Goal: Information Seeking & Learning: Learn about a topic

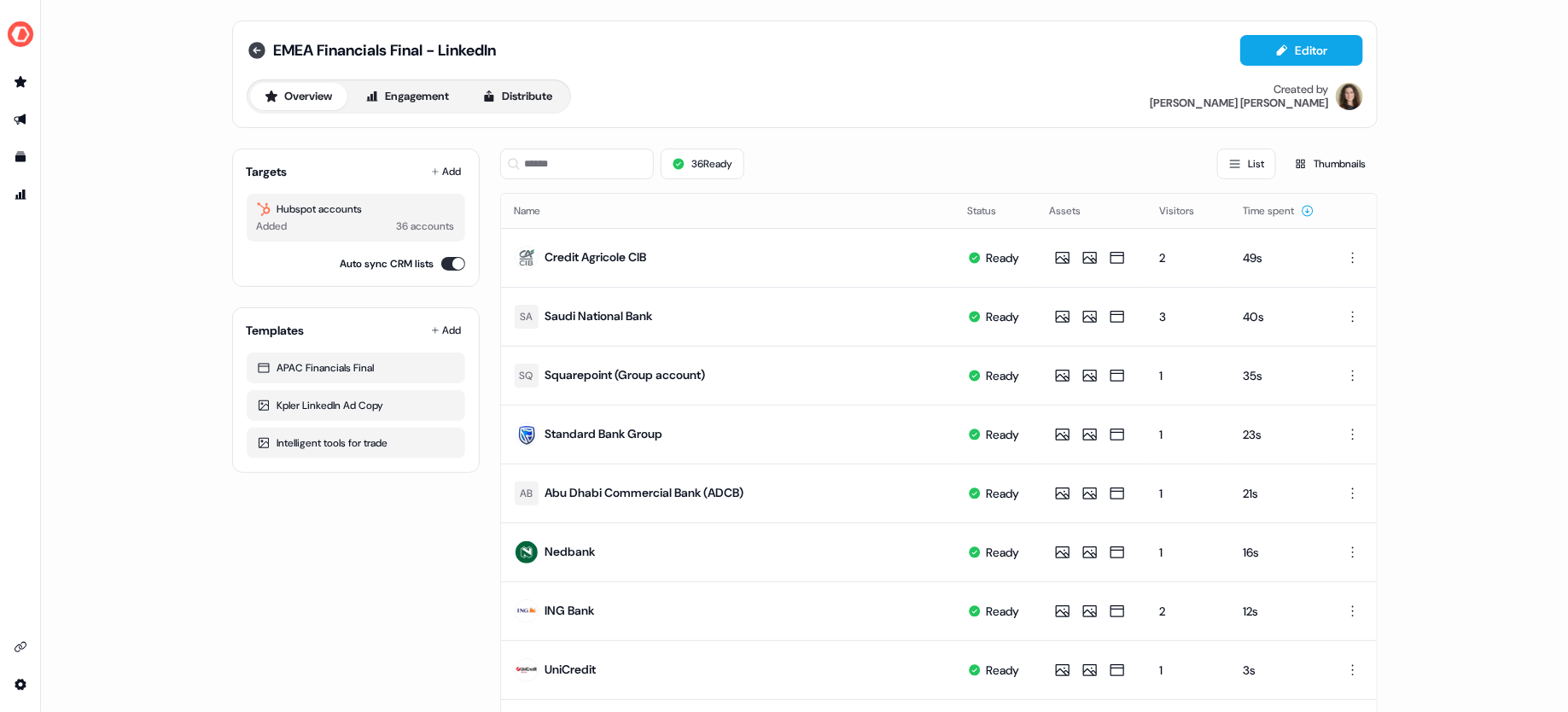
click at [252, 52] on icon at bounding box center [256, 49] width 20 height 20
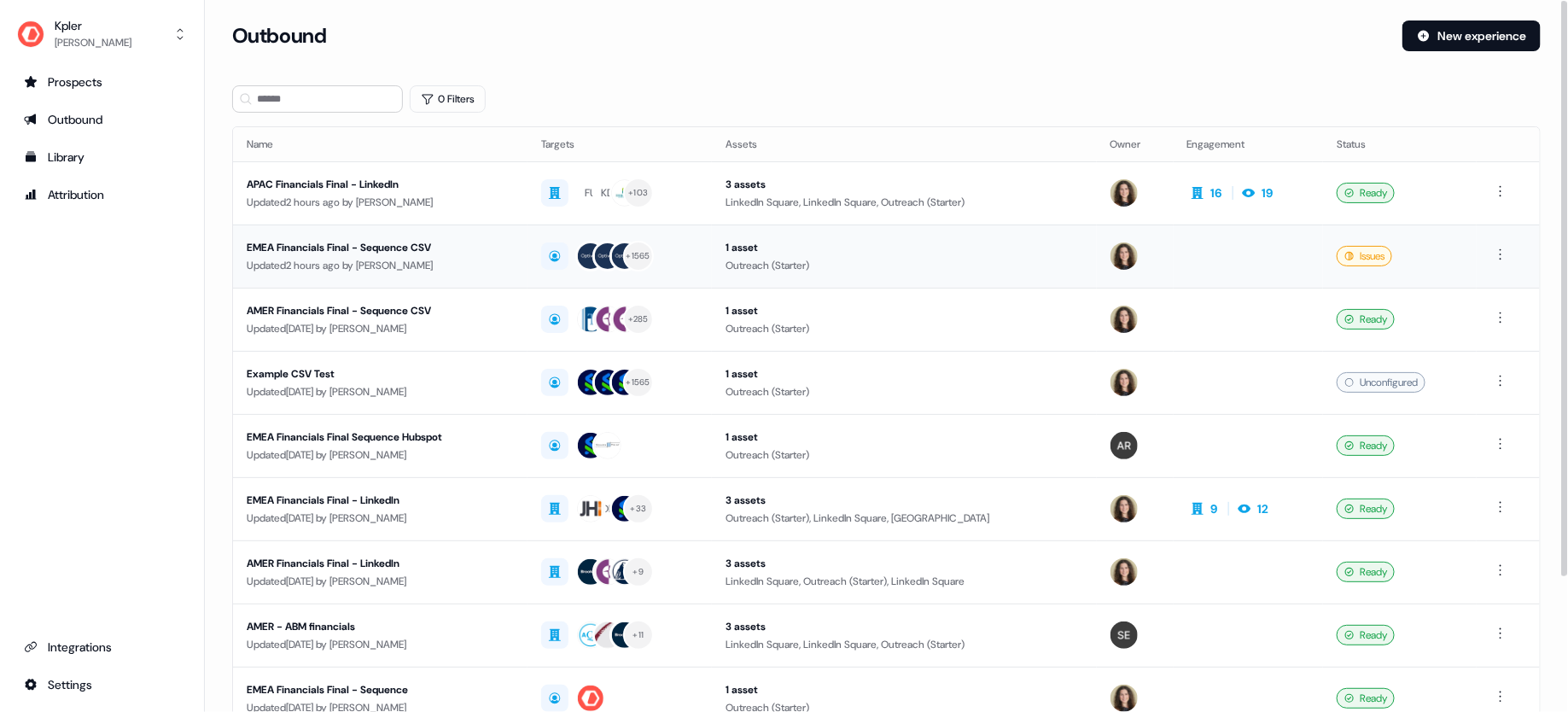
click at [492, 266] on div "Updated 2 hours ago by [PERSON_NAME]" at bounding box center [379, 265] width 267 height 17
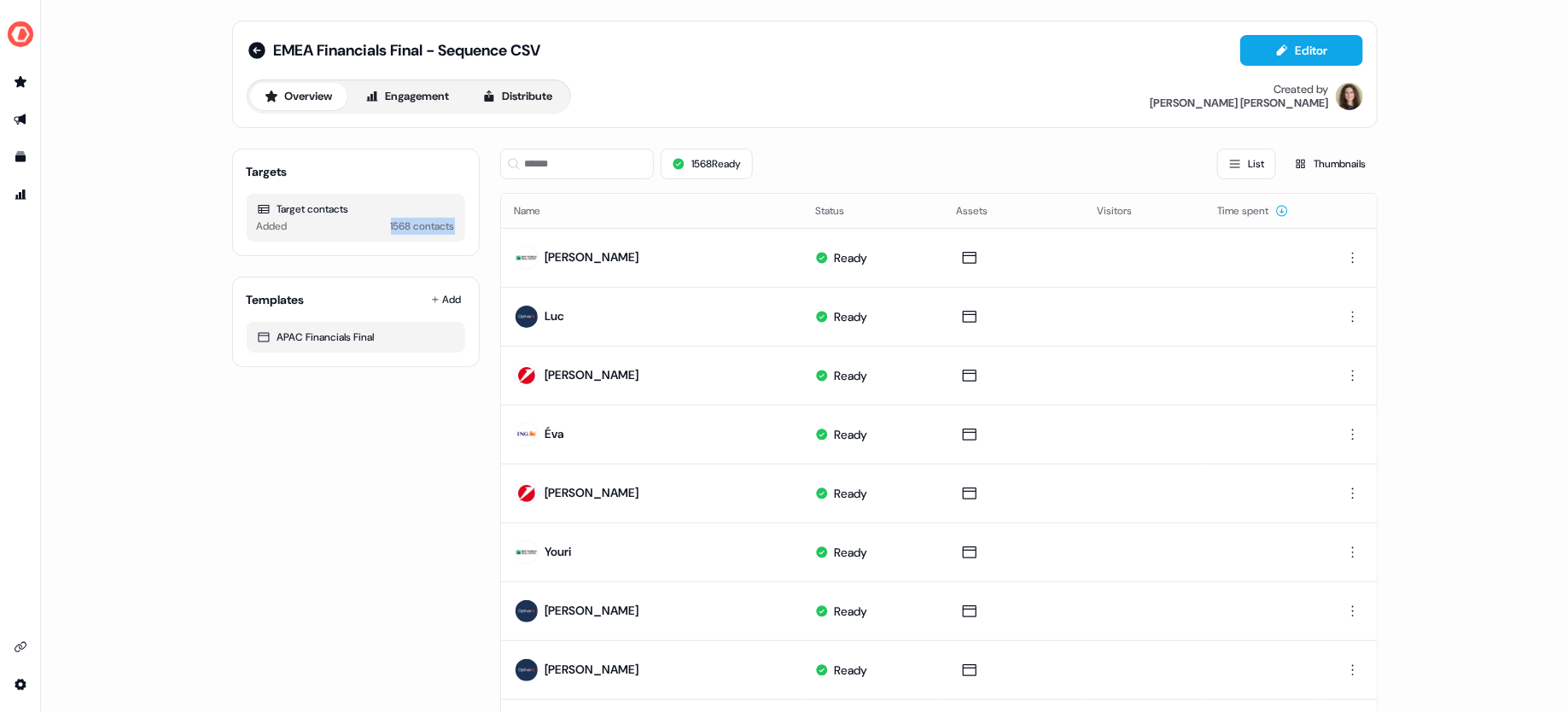
drag, startPoint x: 379, startPoint y: 228, endPoint x: 452, endPoint y: 228, distance: 73.0
click at [452, 228] on div "Target contacts Added 1568 contacts" at bounding box center [356, 218] width 219 height 48
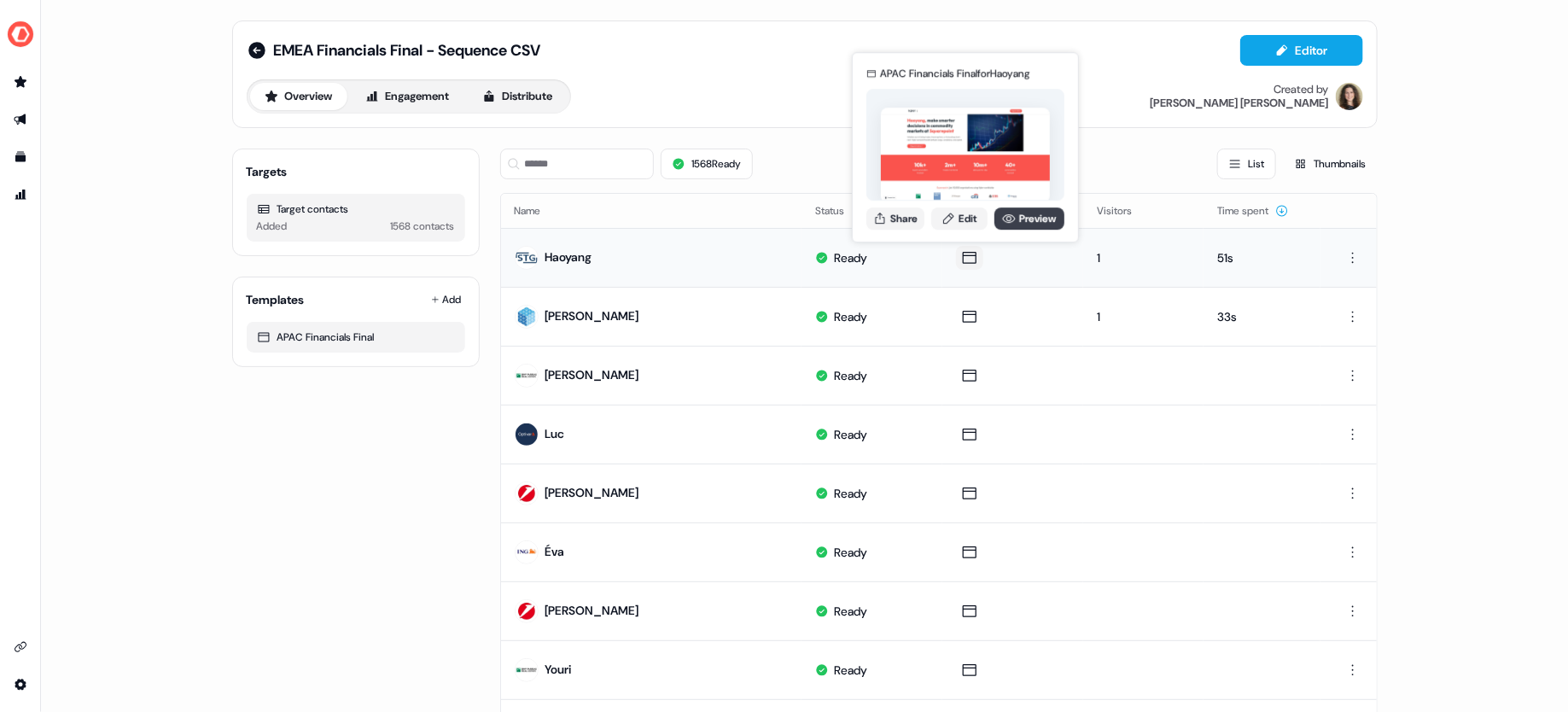
click at [1025, 218] on link "Preview" at bounding box center [1029, 218] width 70 height 22
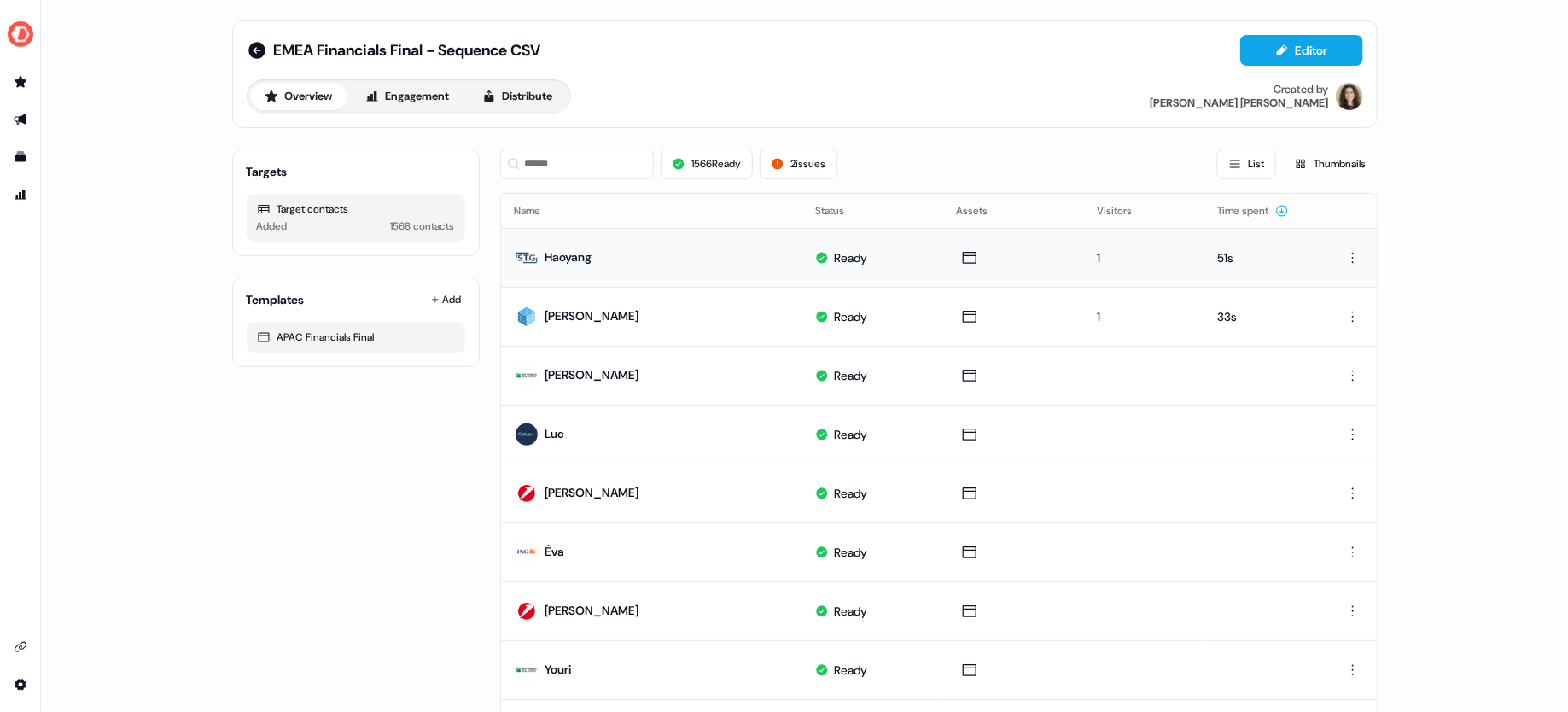
click at [1349, 253] on html "For the best experience switch devices to a bigger screen. Go to [DOMAIN_NAME] …" at bounding box center [784, 356] width 1568 height 712
click at [1422, 222] on html "For the best experience switch devices to a bigger screen. Go to [DOMAIN_NAME] …" at bounding box center [784, 356] width 1568 height 712
click at [256, 49] on icon at bounding box center [256, 49] width 17 height 17
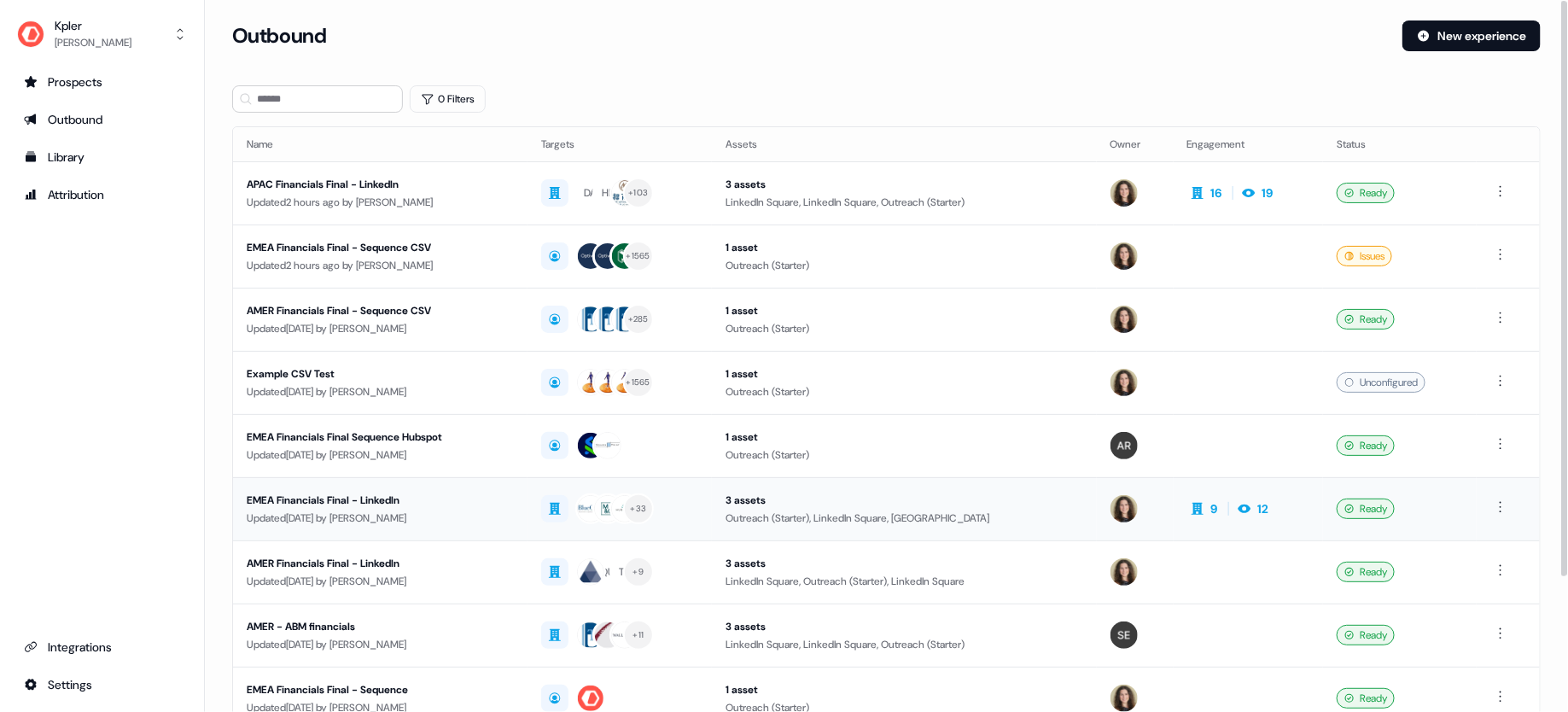
click at [512, 509] on div "Updated [DATE] by [PERSON_NAME]" at bounding box center [379, 517] width 267 height 17
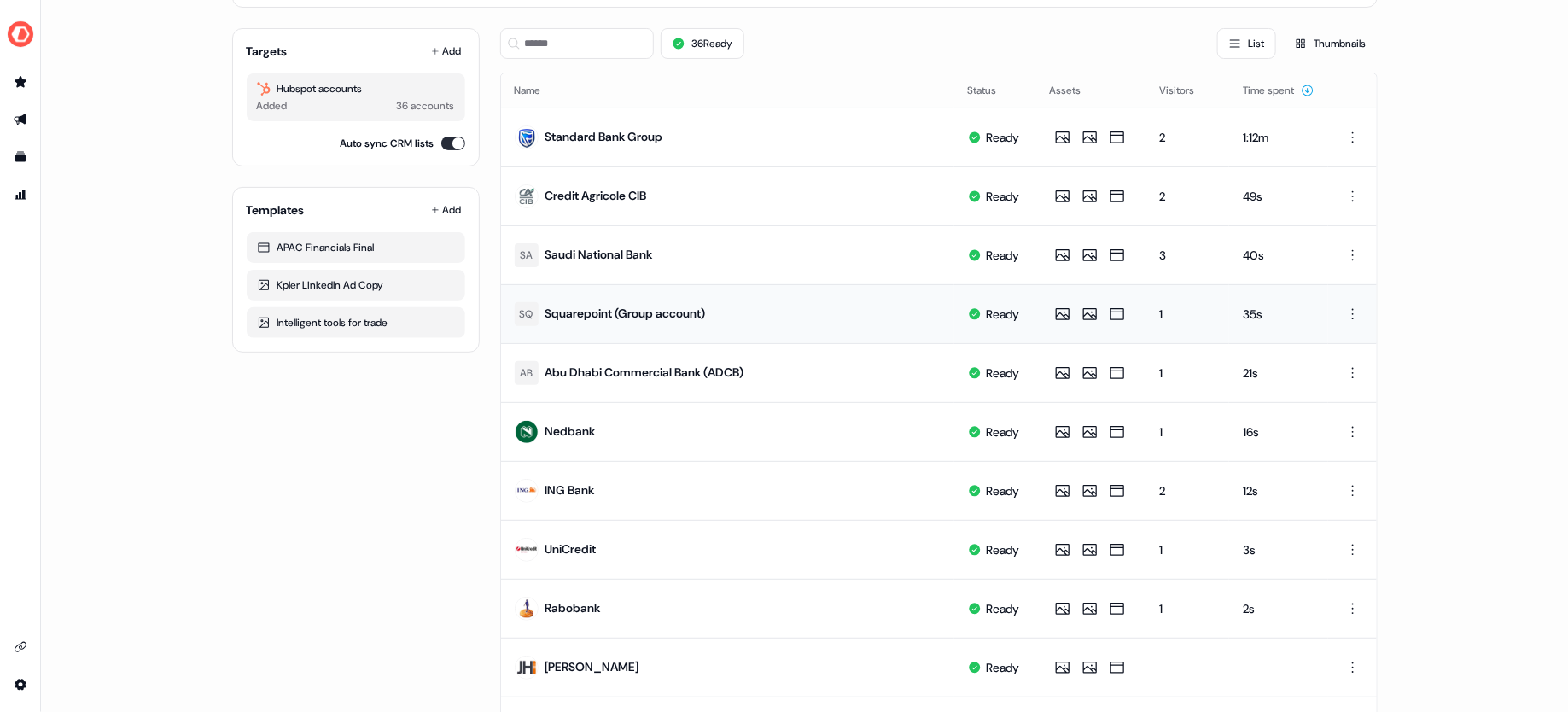
scroll to position [88, 0]
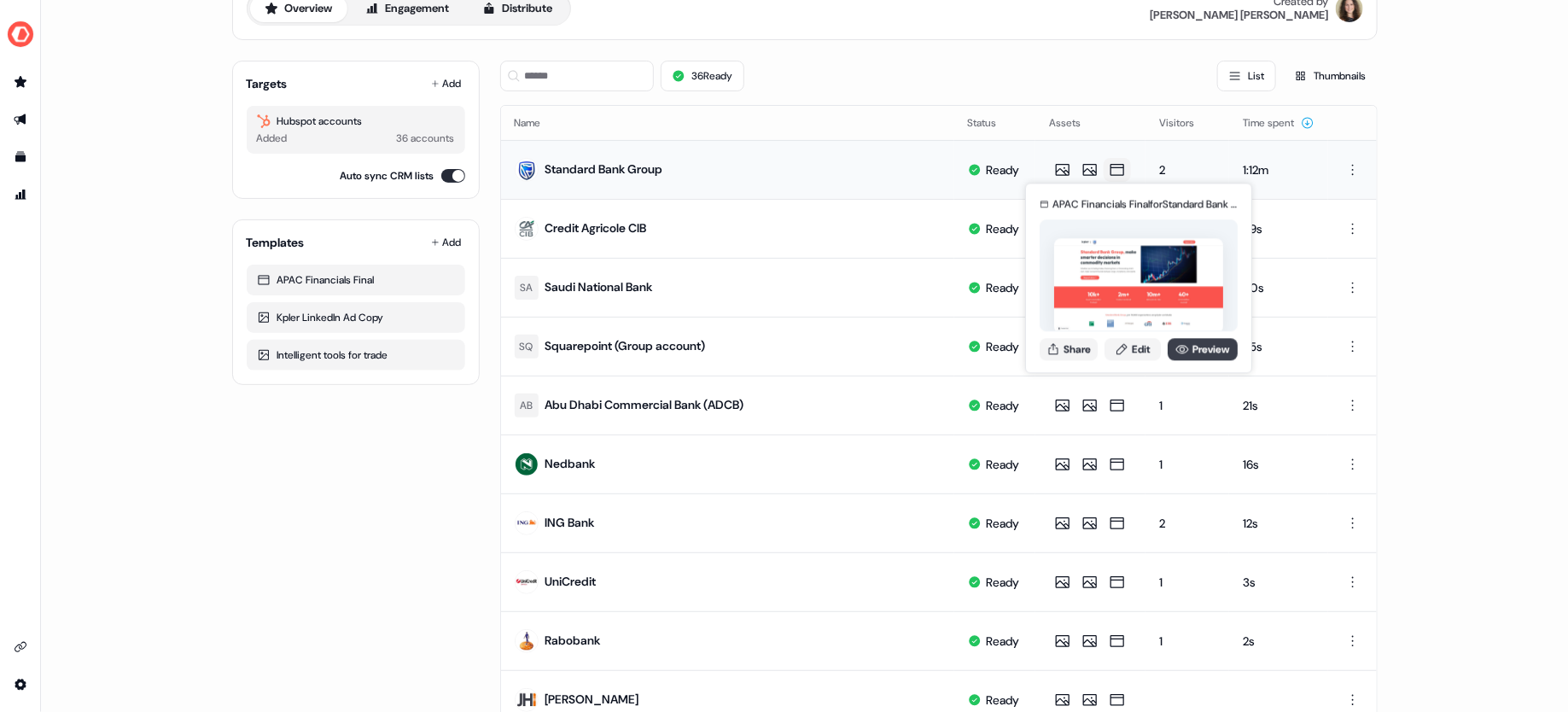
click at [1205, 348] on link "Preview" at bounding box center [1202, 349] width 70 height 22
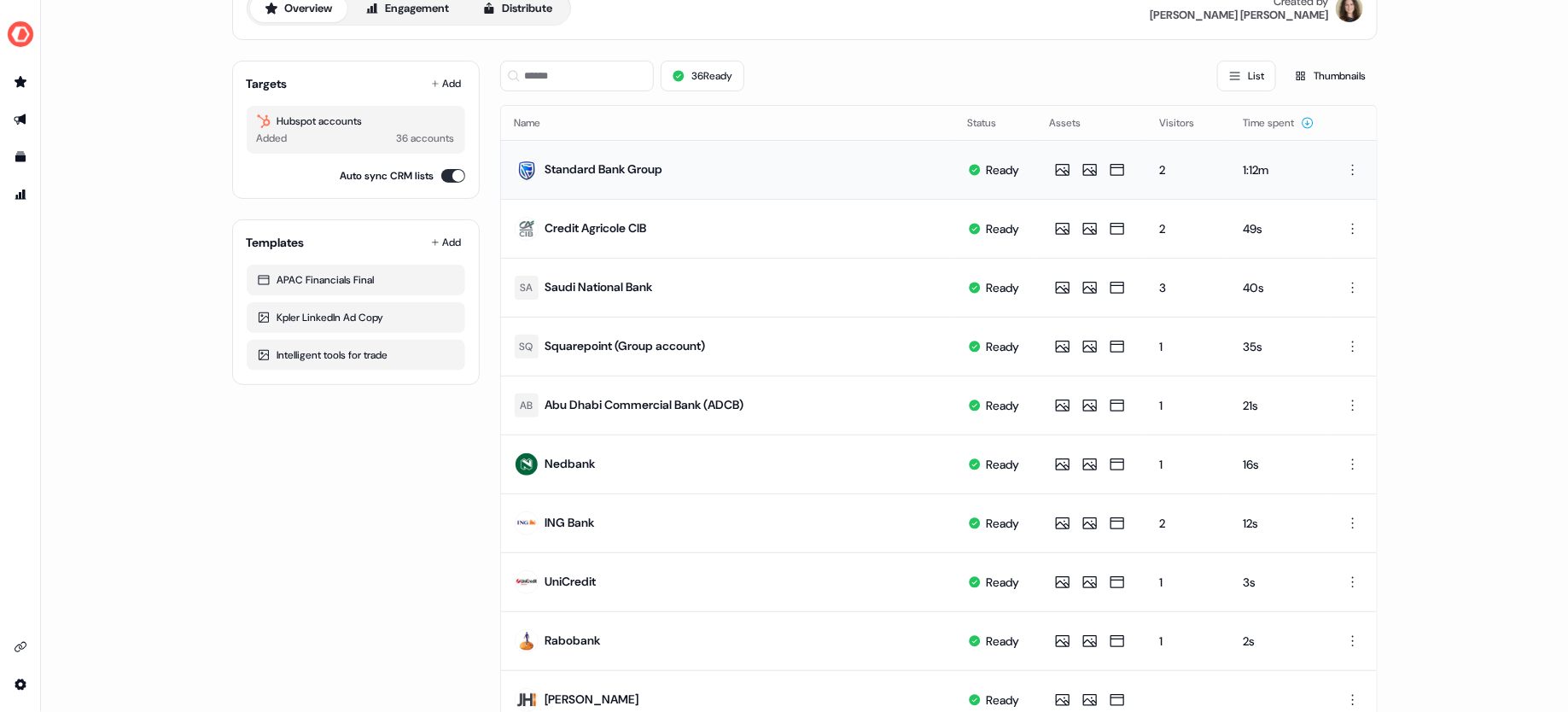
scroll to position [21, 0]
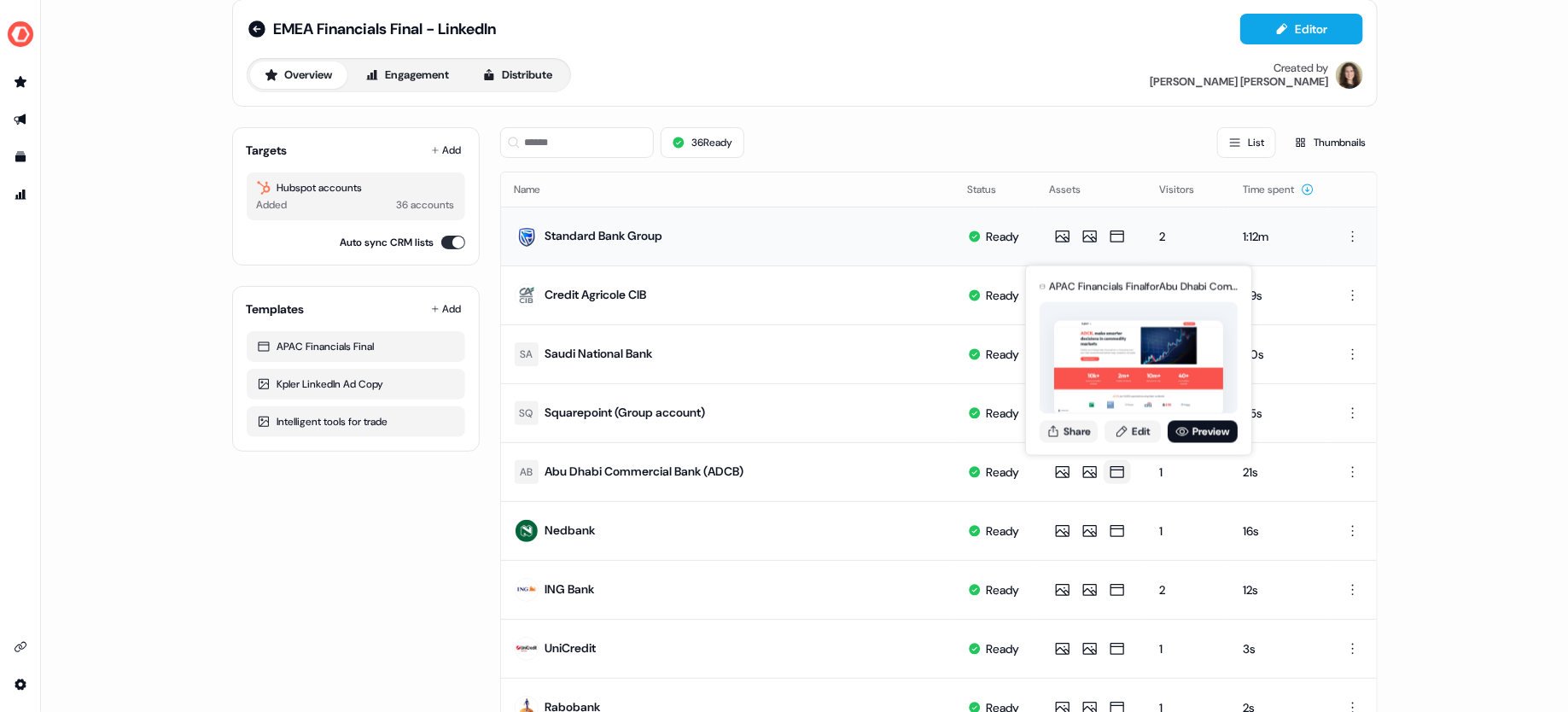
click at [1451, 275] on div "EMEA Financials Final - LinkedIn Editor Overview Engagement Distribute Created …" at bounding box center [804, 356] width 1527 height 712
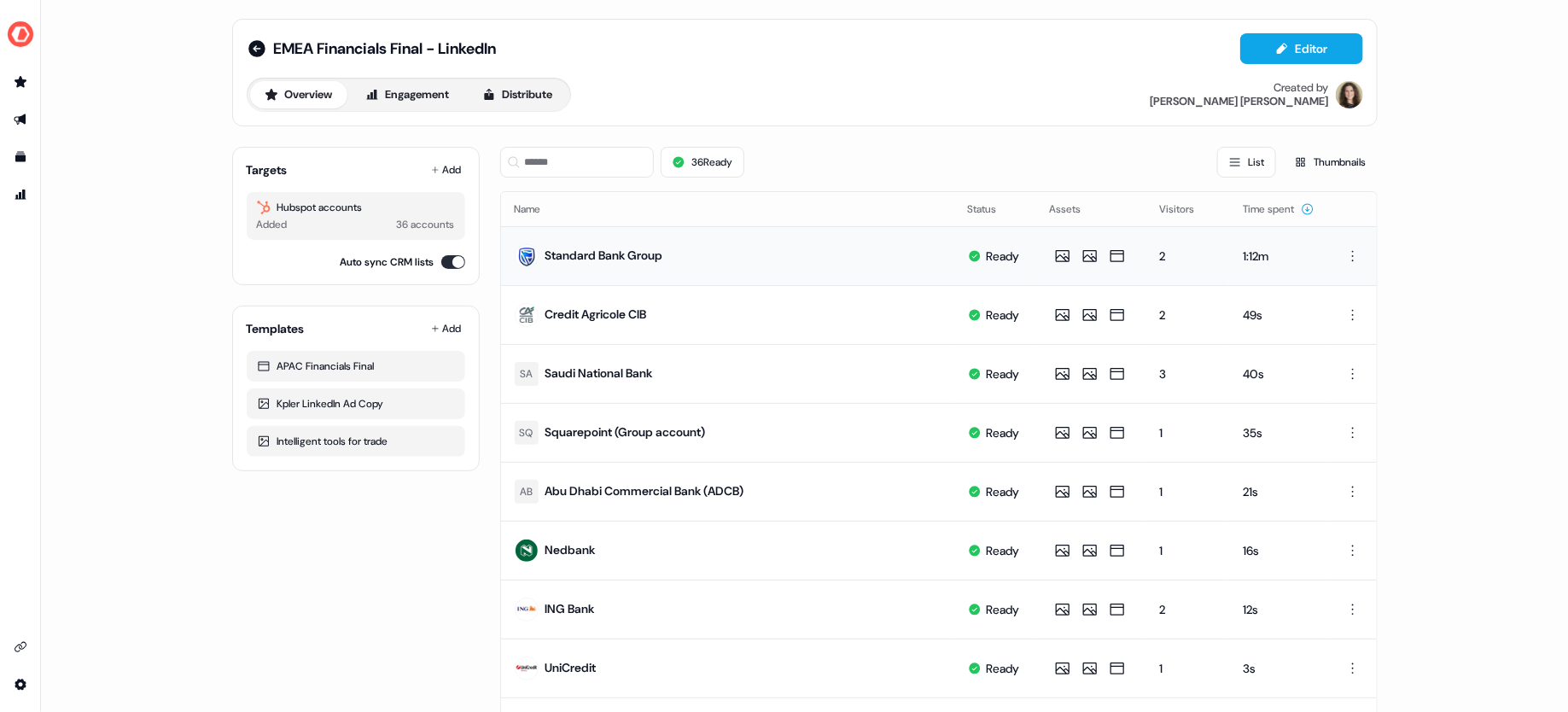
scroll to position [0, 0]
click at [1288, 31] on div "EMEA Financials Final - LinkedIn Editor Overview Engagement Distribute Created …" at bounding box center [805, 74] width 1145 height 108
click at [1297, 41] on button "Editor" at bounding box center [1301, 50] width 123 height 31
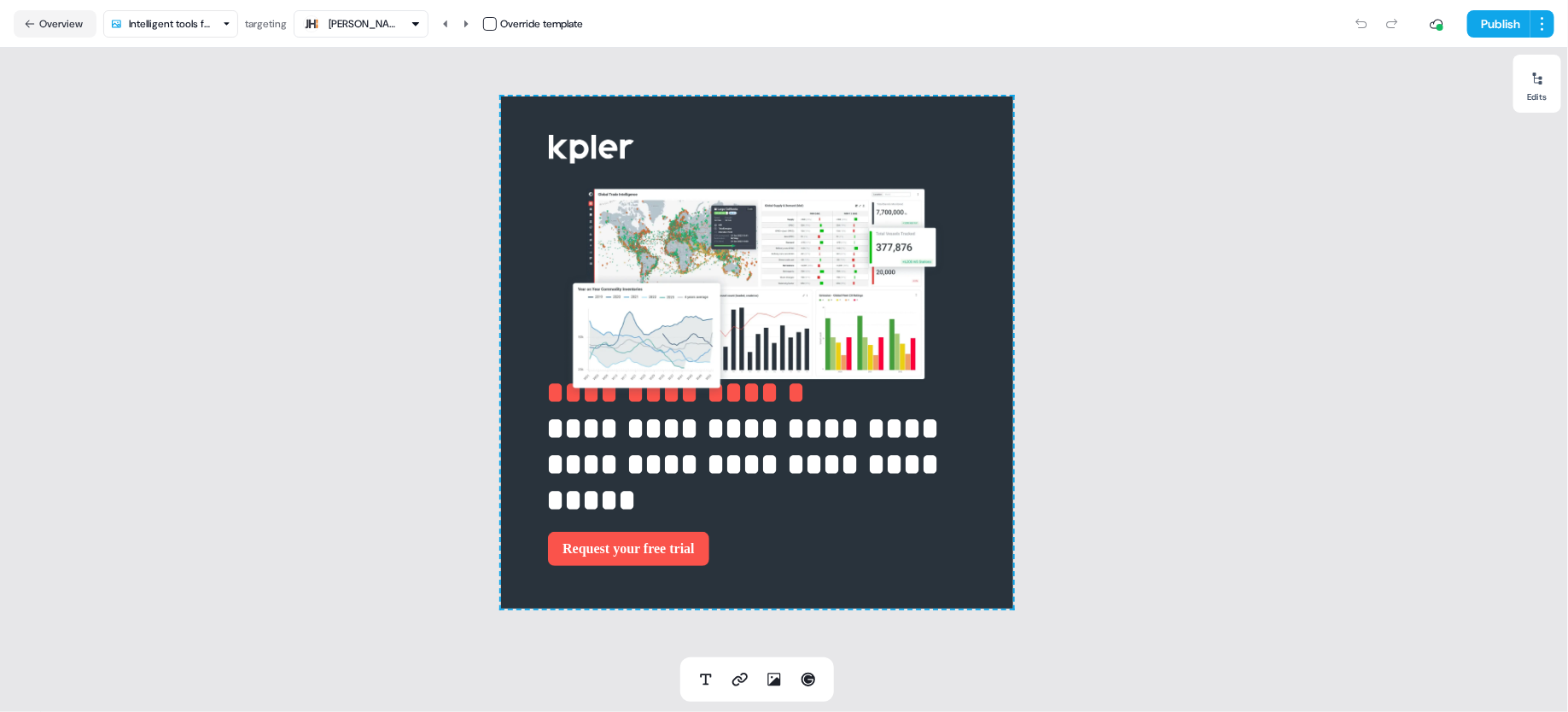
click at [419, 22] on icon "button" at bounding box center [416, 24] width 7 height 4
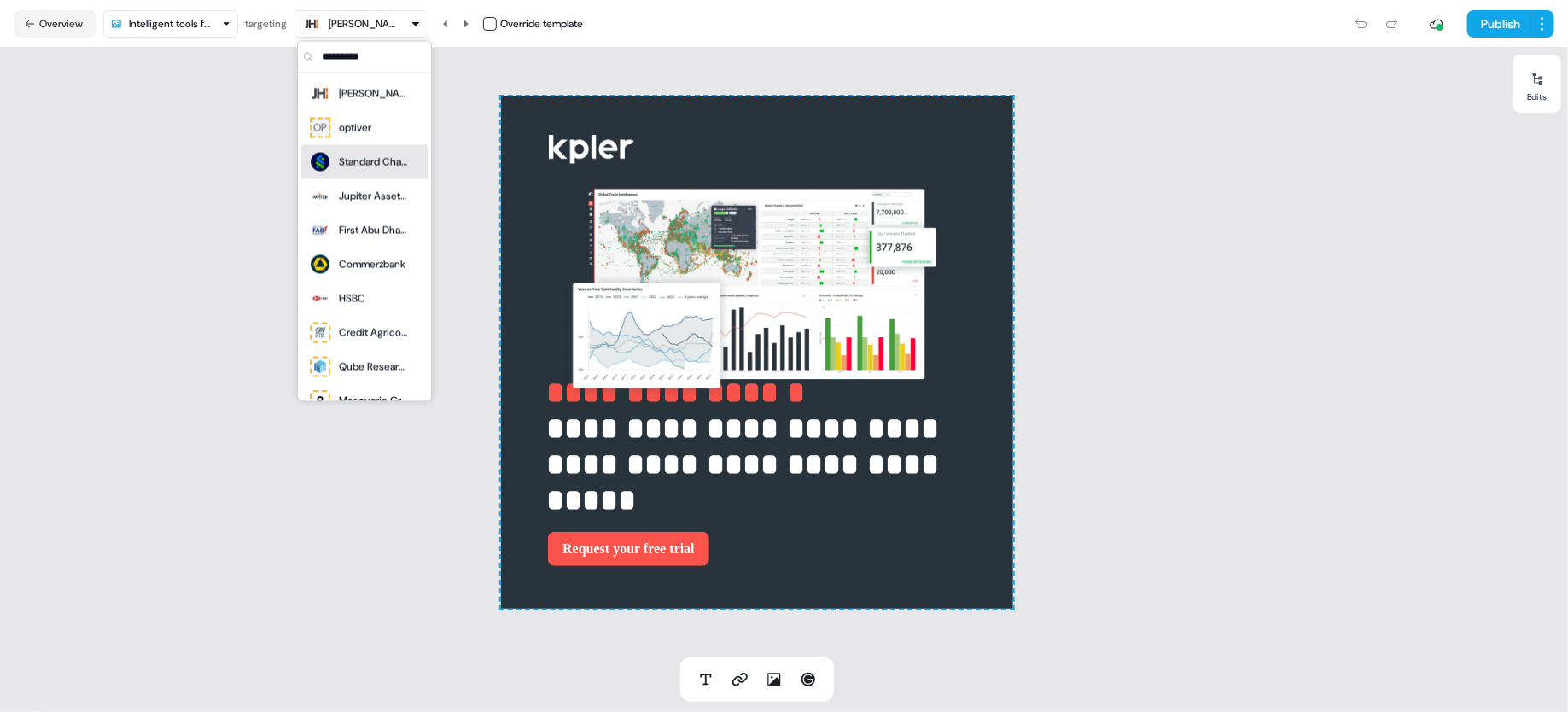
click at [371, 129] on div "optiver" at bounding box center [355, 127] width 33 height 17
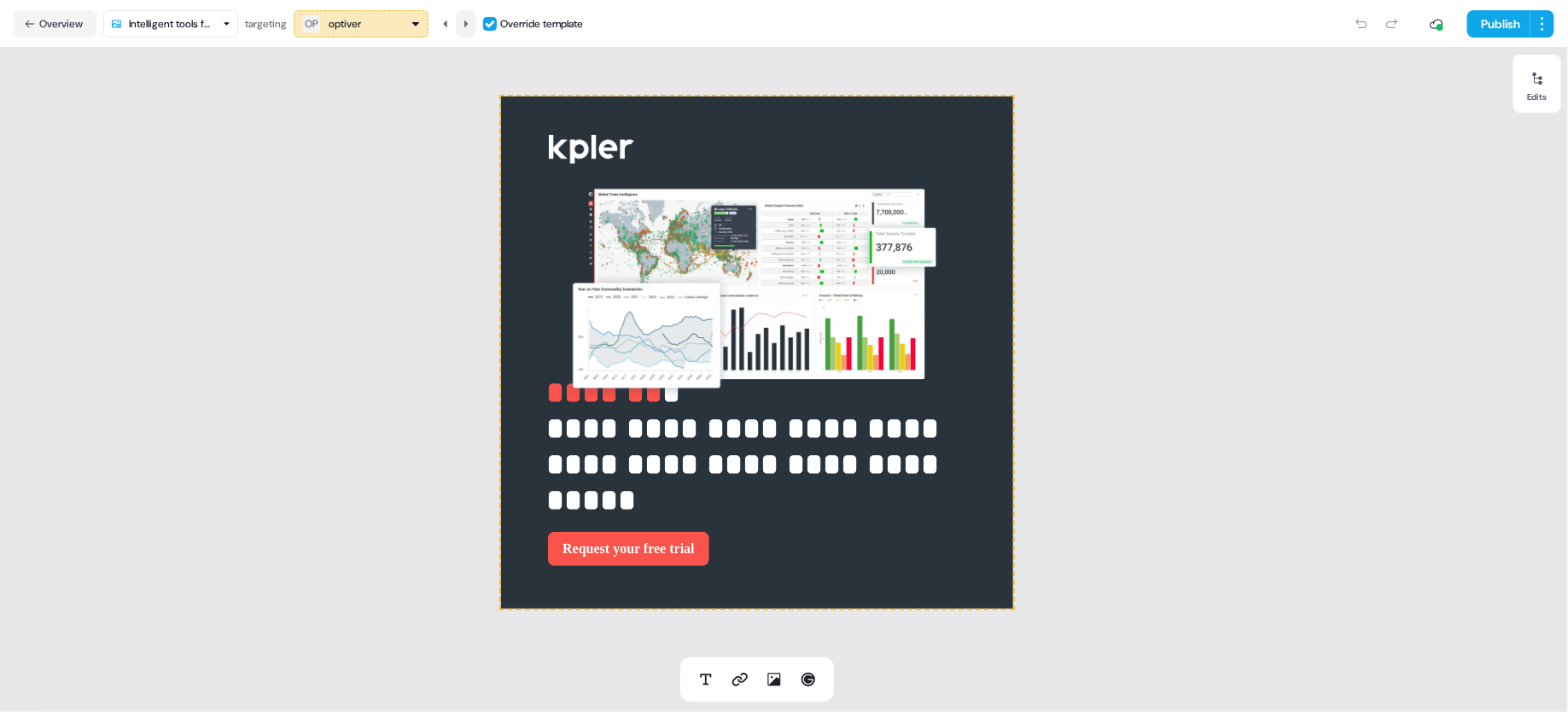
click at [467, 19] on icon at bounding box center [466, 24] width 11 height 11
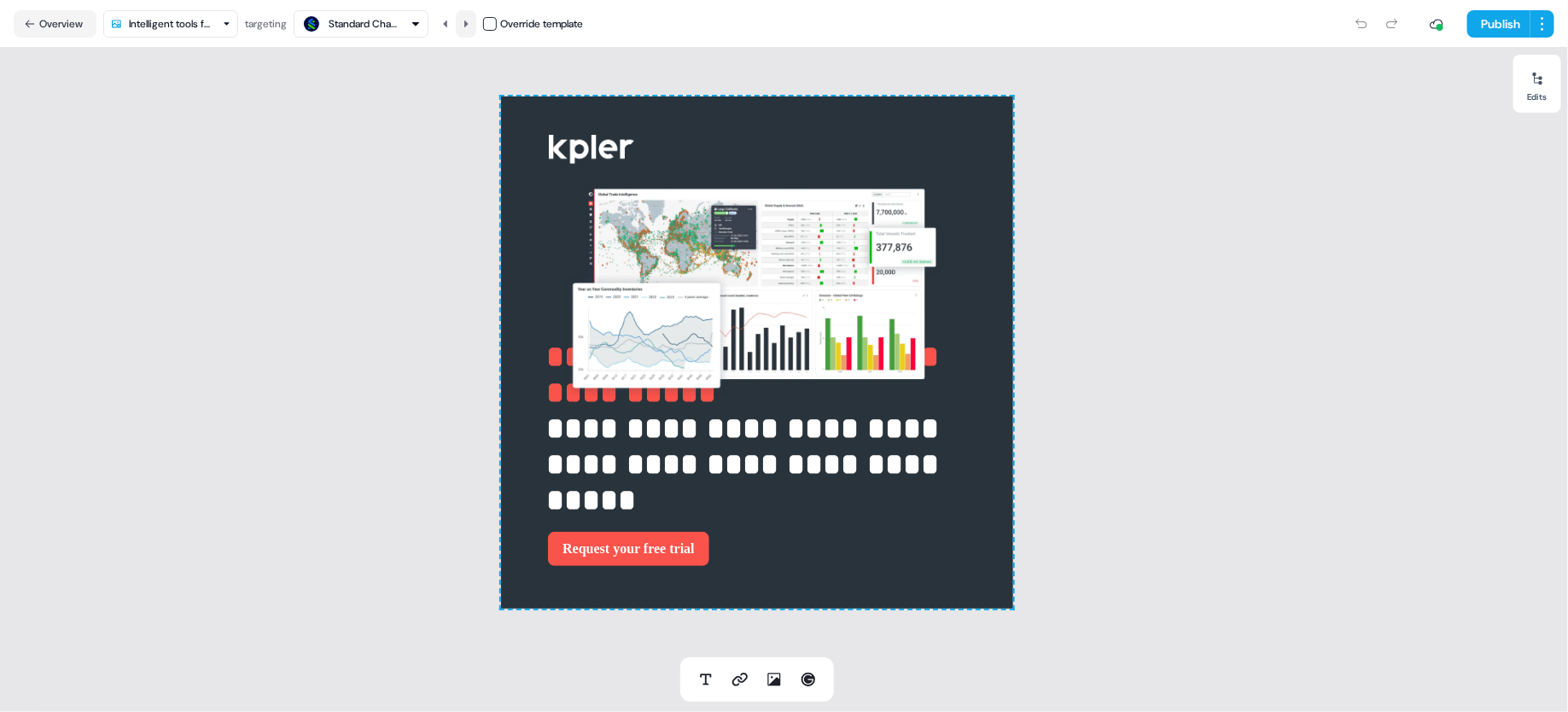
click at [467, 19] on icon at bounding box center [466, 24] width 11 height 11
click at [451, 25] on icon at bounding box center [446, 24] width 11 height 11
click at [184, 11] on html "**********" at bounding box center [784, 356] width 1568 height 712
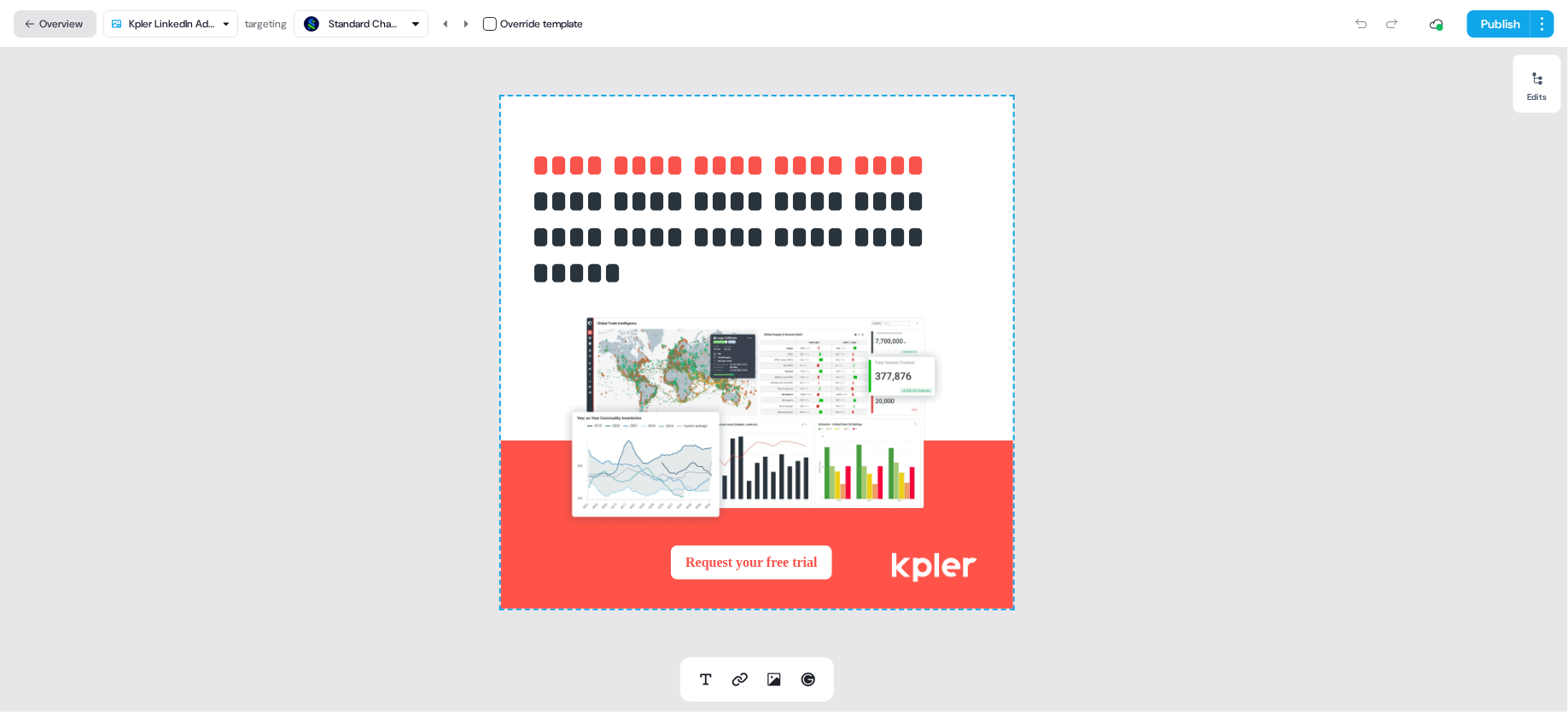
click at [57, 34] on button "Overview" at bounding box center [55, 24] width 83 height 27
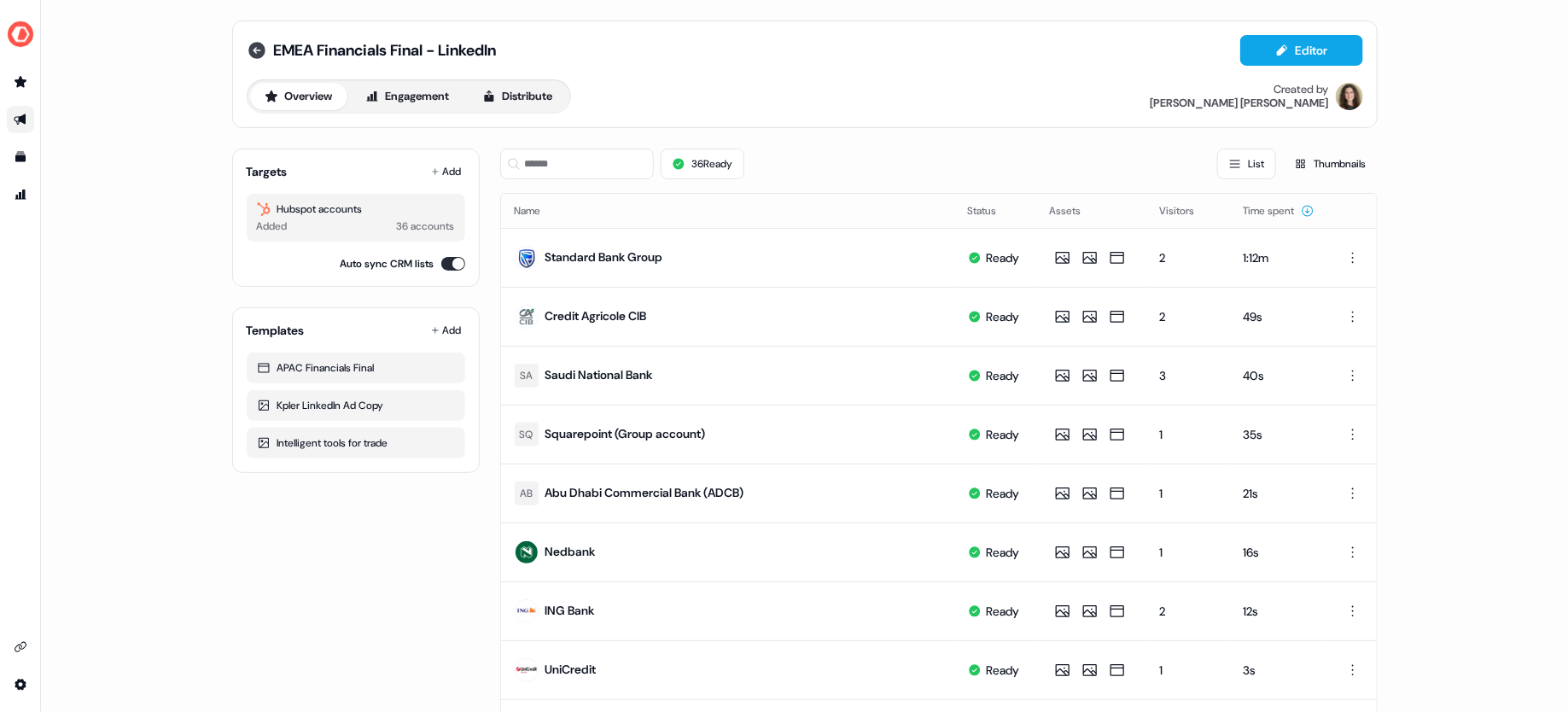
click at [259, 46] on icon at bounding box center [256, 49] width 17 height 17
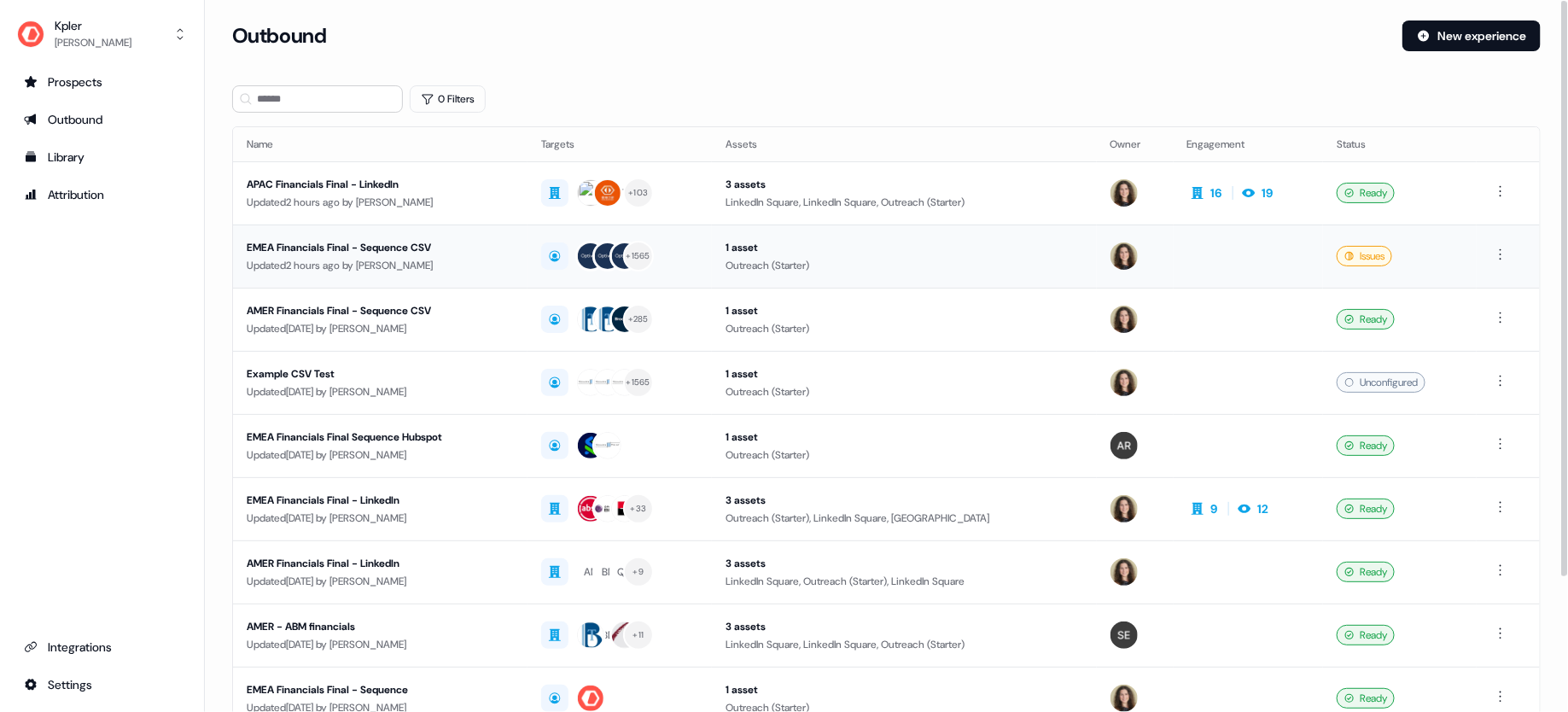
click at [514, 263] on div "Updated 2 hours ago by [PERSON_NAME]" at bounding box center [379, 265] width 267 height 17
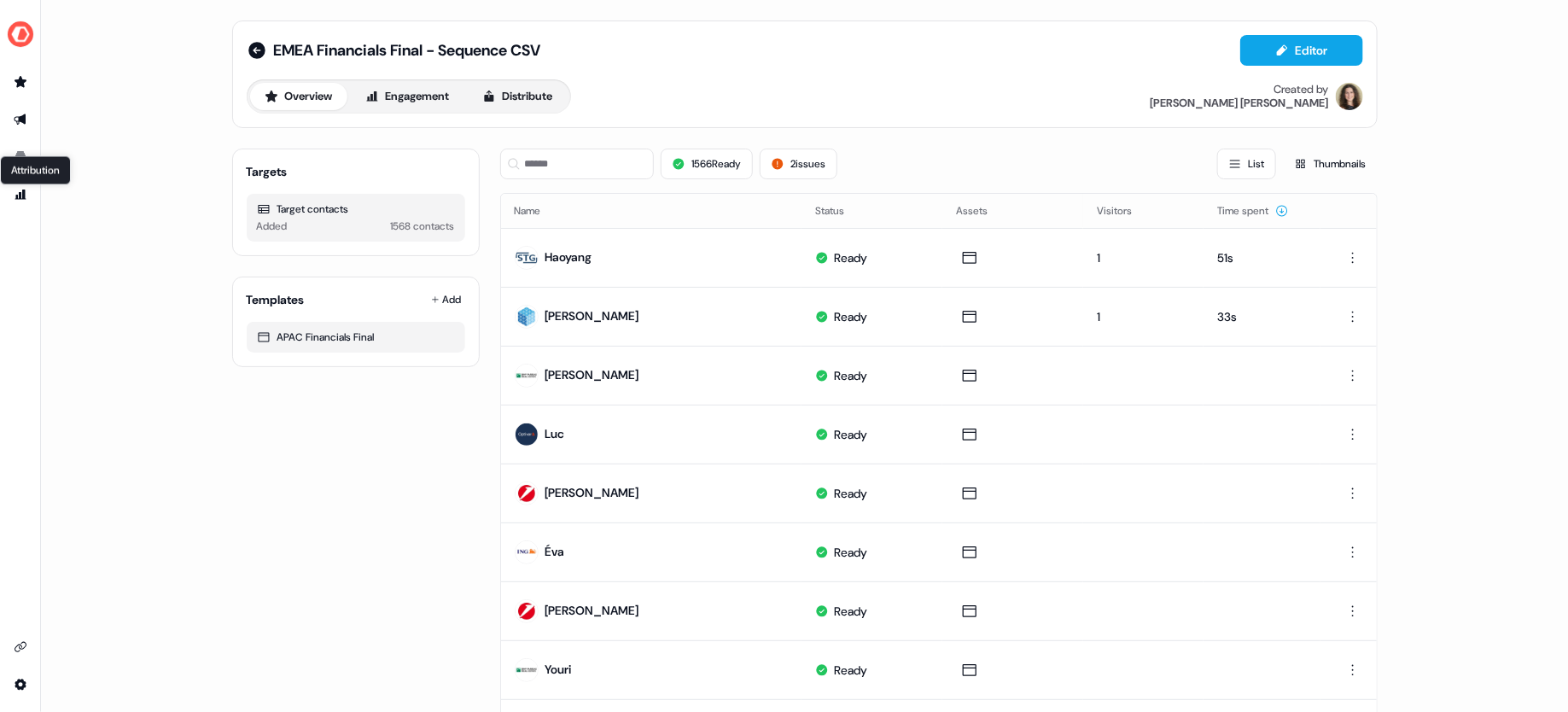
click at [104, 205] on div "EMEA Financials Final - Sequence CSV Editor Overview Engagement Distribute Crea…" at bounding box center [804, 356] width 1527 height 712
click at [25, 154] on icon "Go to templates" at bounding box center [19, 156] width 13 height 13
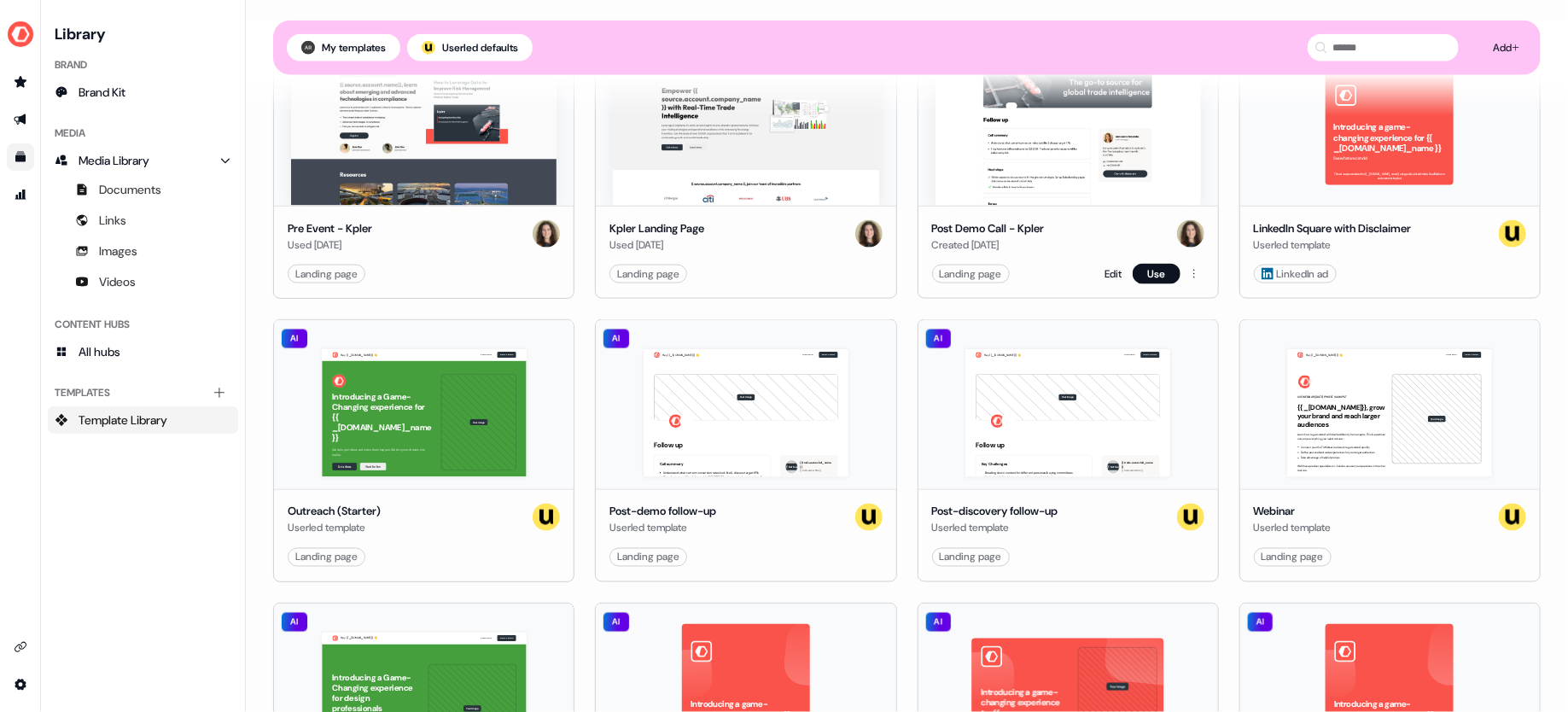
scroll to position [1010, 0]
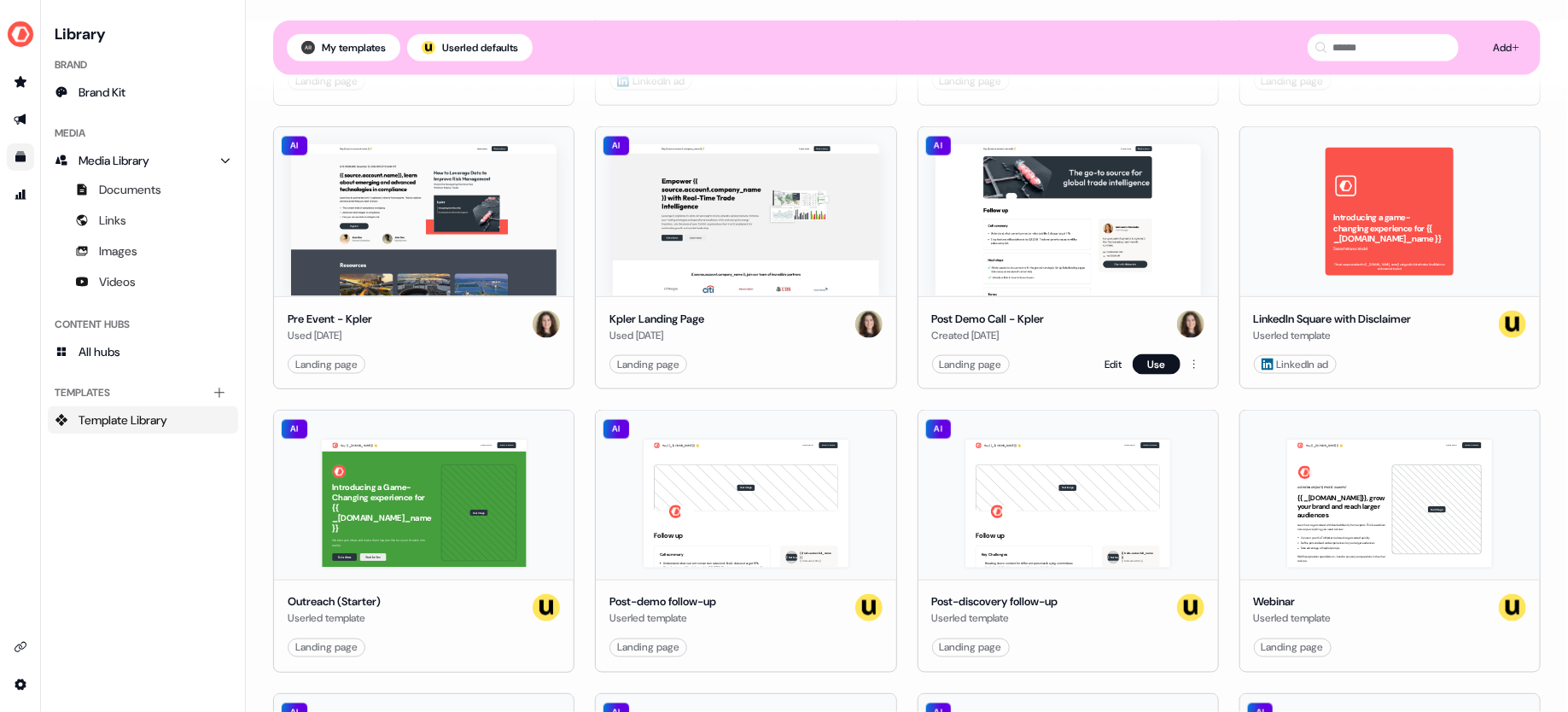
click at [1000, 253] on img at bounding box center [1068, 220] width 266 height 152
click at [1109, 360] on link "Edit" at bounding box center [1113, 363] width 17 height 17
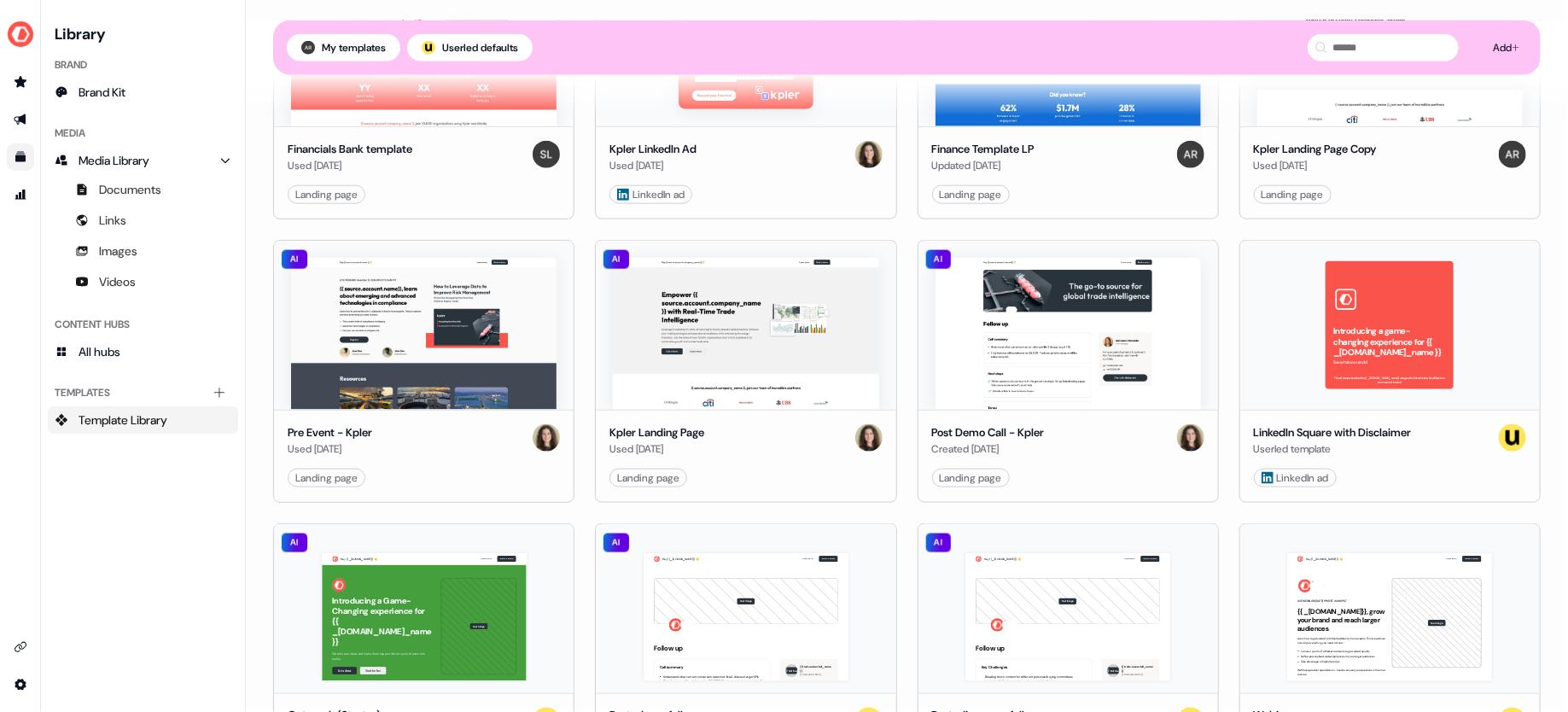
scroll to position [897, 0]
click at [1152, 473] on button "Use" at bounding box center [1156, 476] width 48 height 20
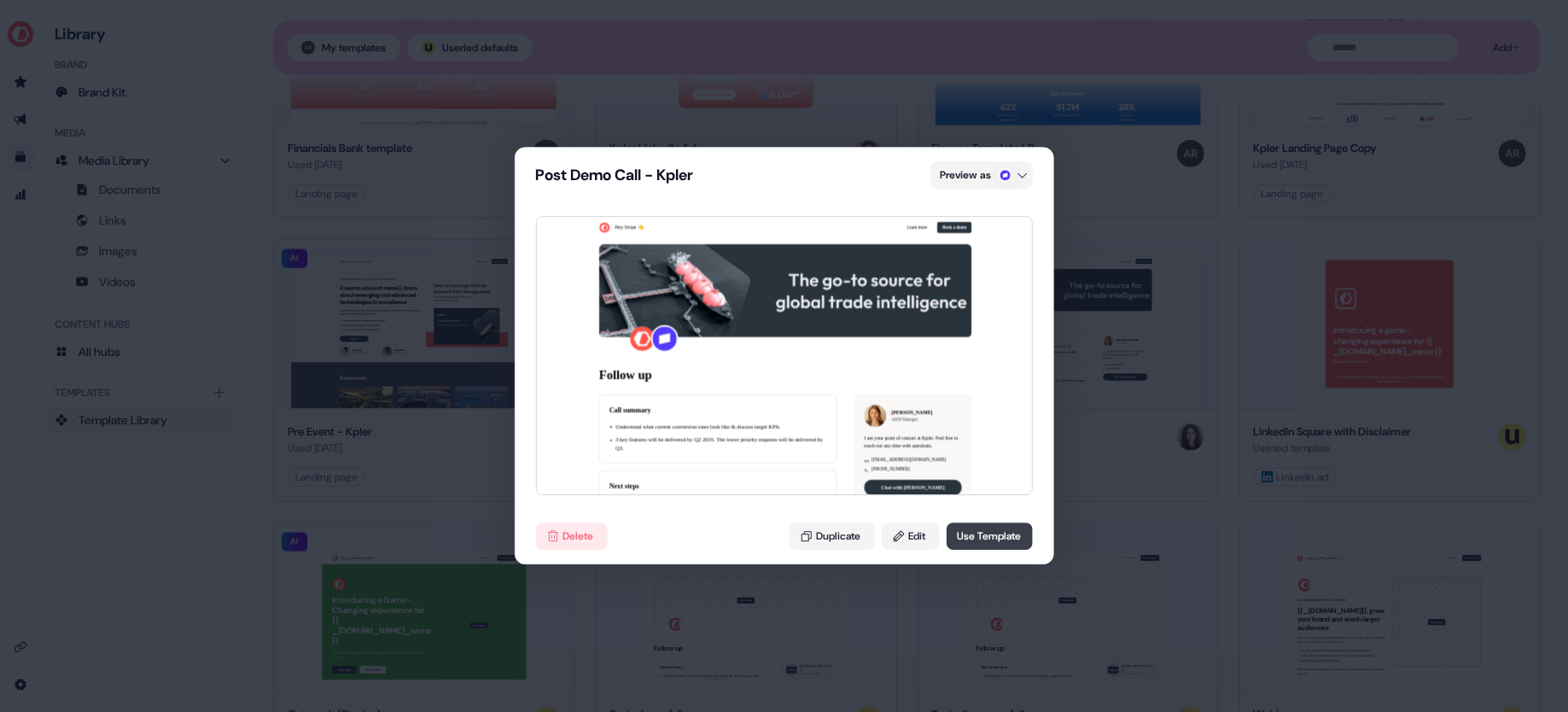
click at [973, 535] on button "Use Template" at bounding box center [990, 536] width 86 height 27
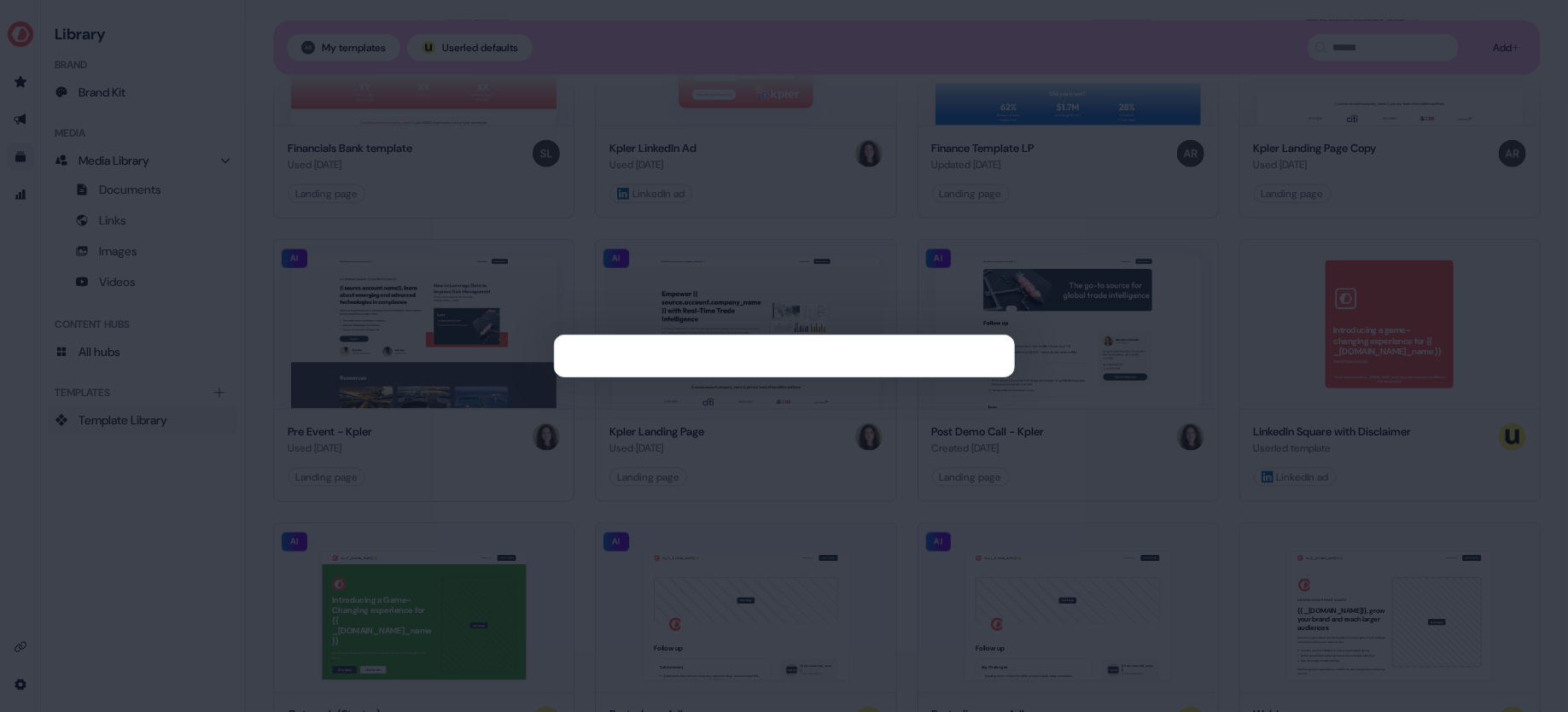
click at [1099, 234] on div at bounding box center [784, 356] width 1568 height 712
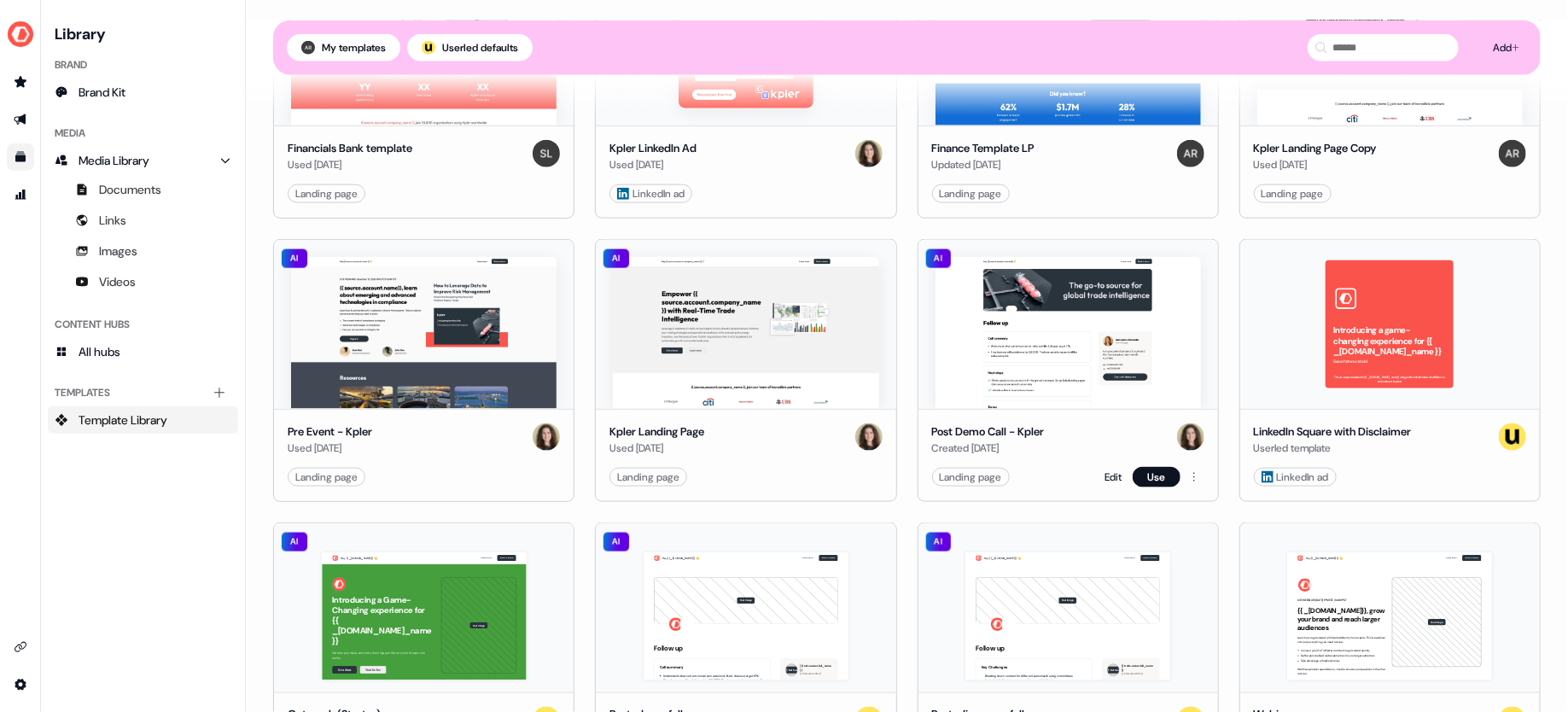
click at [1120, 469] on div "Edit Use" at bounding box center [1154, 476] width 99 height 20
click at [1105, 469] on link "Edit" at bounding box center [1113, 476] width 17 height 17
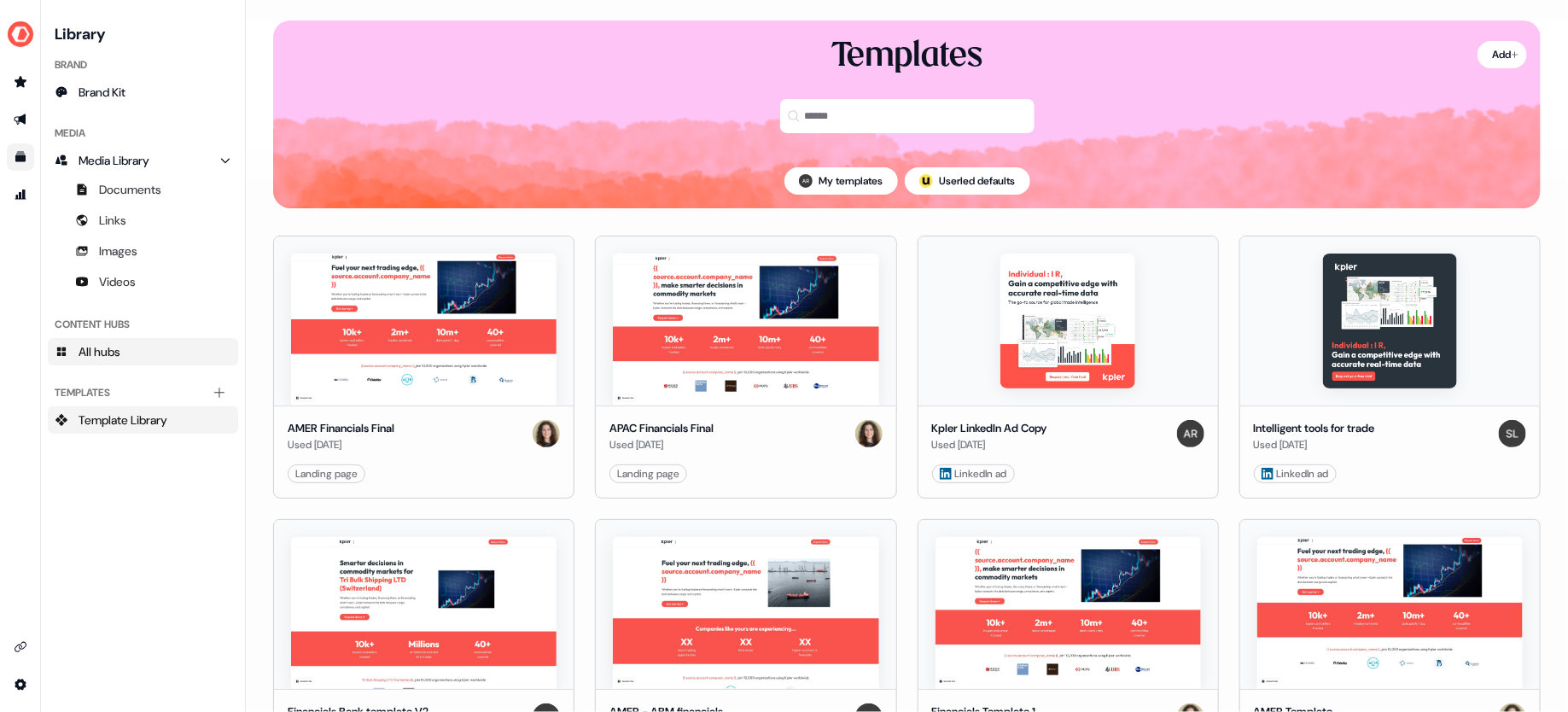
click at [116, 353] on span "All hubs" at bounding box center [99, 351] width 41 height 17
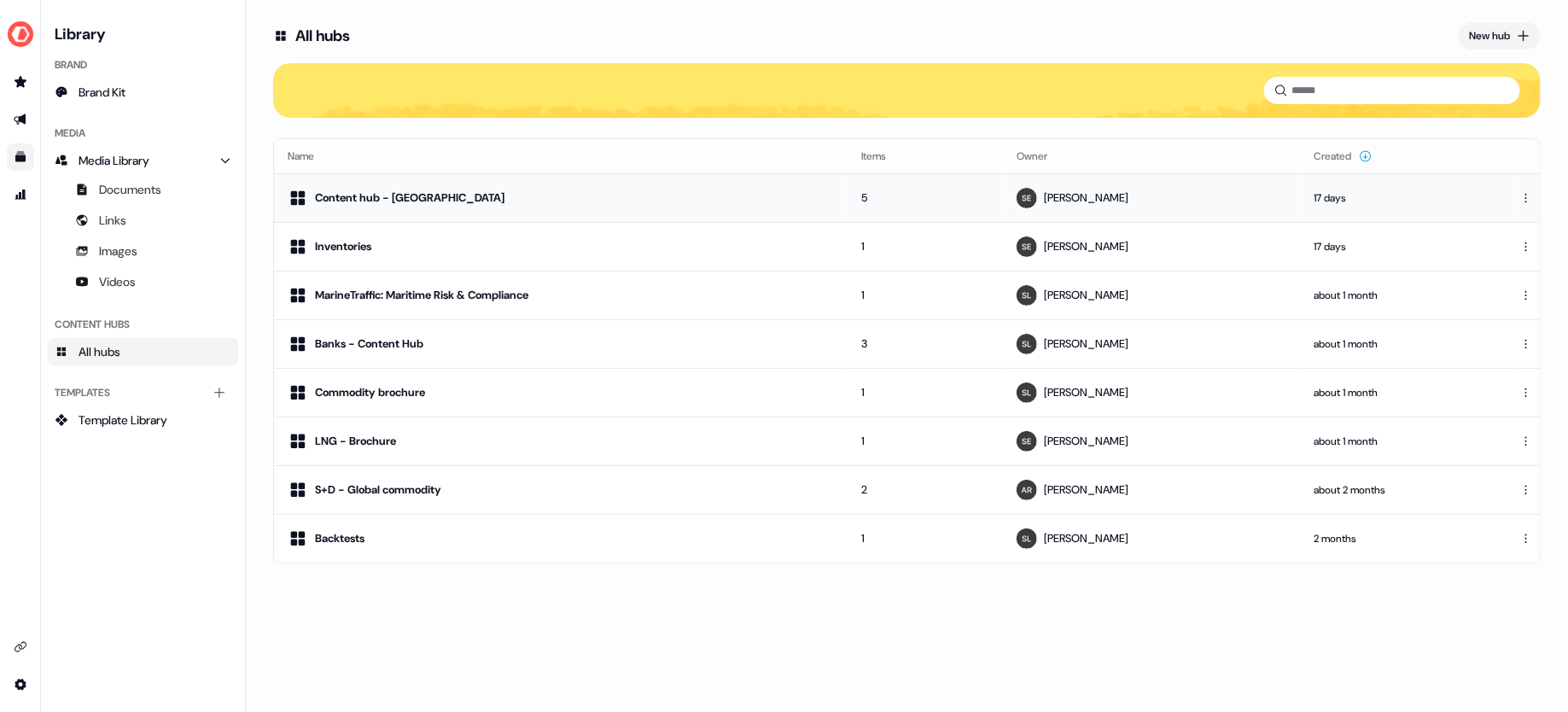
click at [414, 195] on div "Content hub - [GEOGRAPHIC_DATA]" at bounding box center [409, 198] width 190 height 17
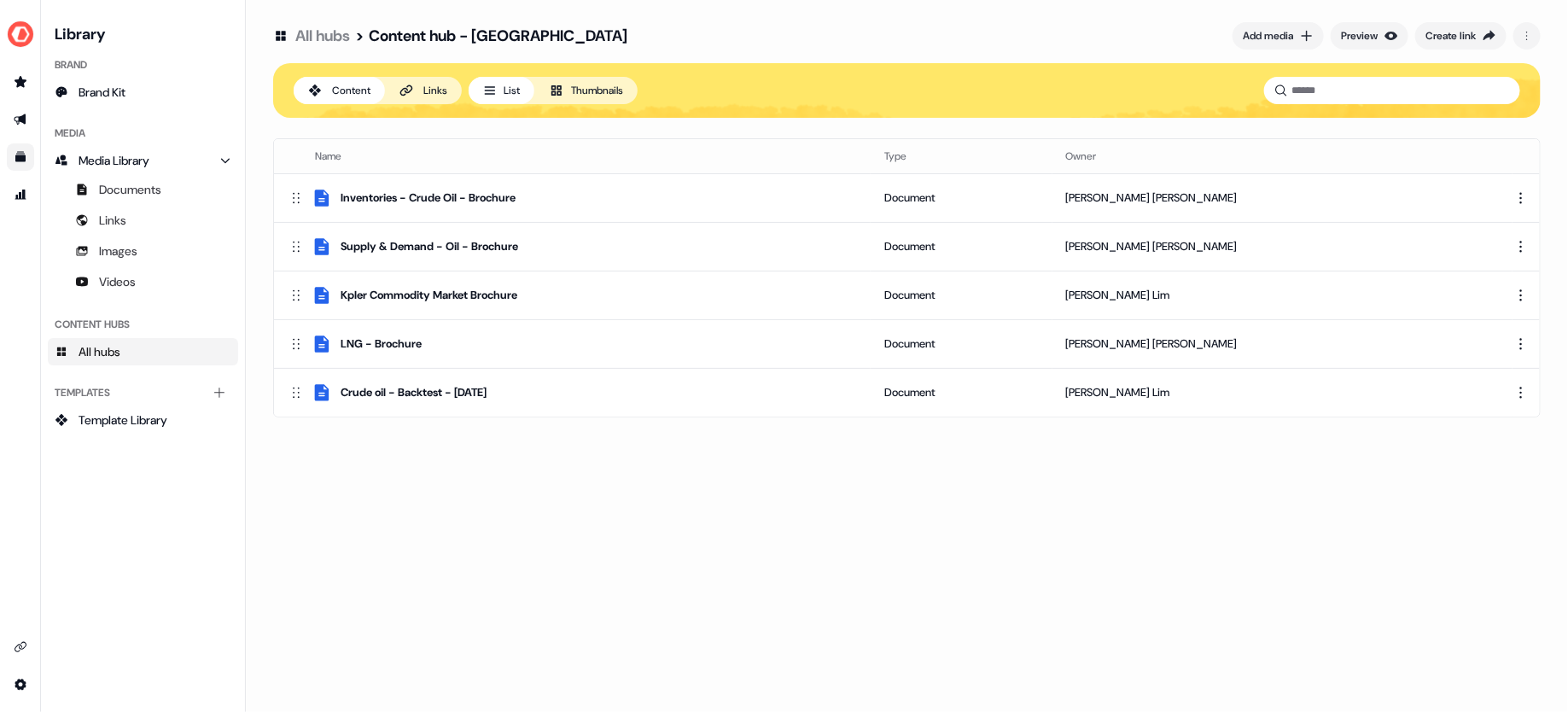
click at [423, 93] on button "Links" at bounding box center [423, 90] width 77 height 27
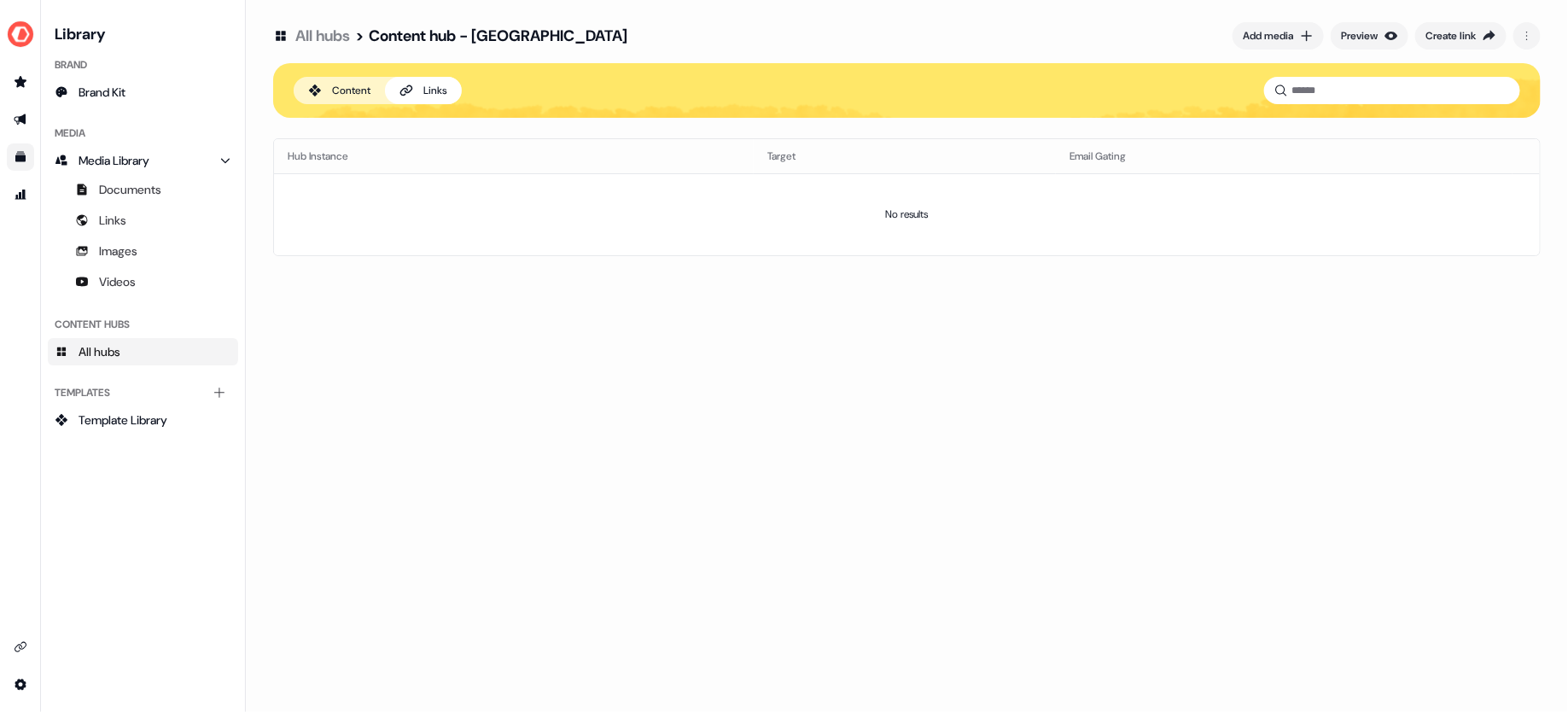
click at [344, 101] on button "Content" at bounding box center [339, 90] width 91 height 27
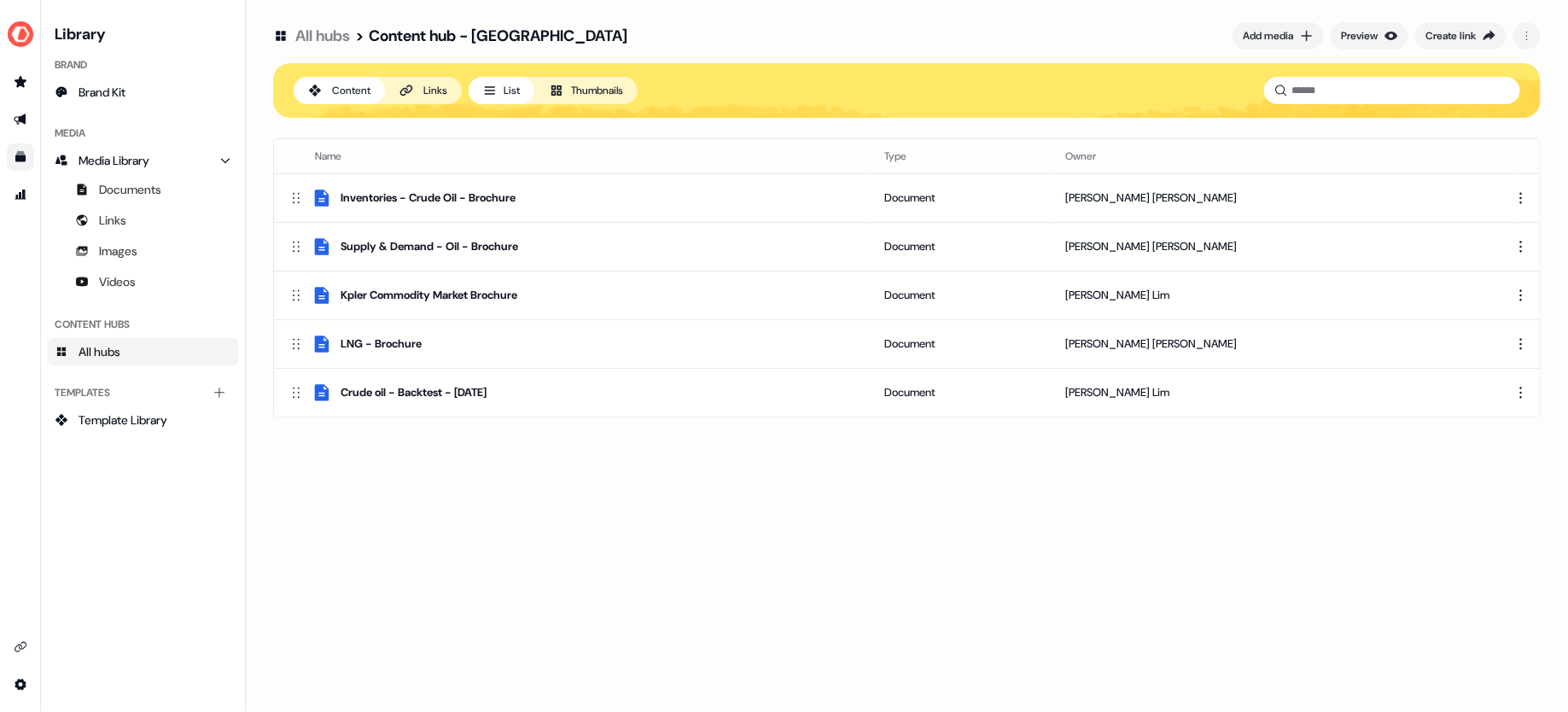
click at [405, 94] on icon at bounding box center [407, 91] width 13 height 11
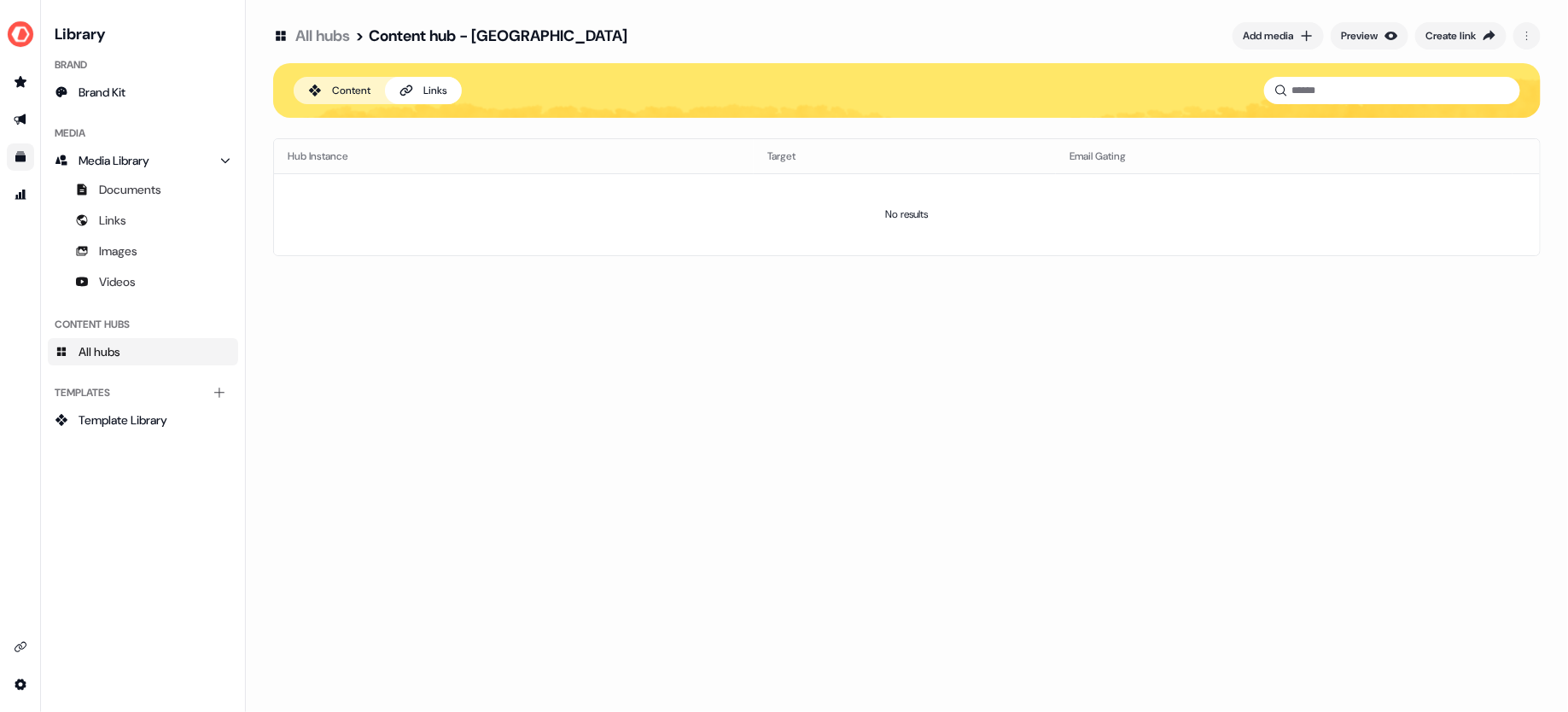
click at [350, 91] on div "Content" at bounding box center [351, 90] width 39 height 17
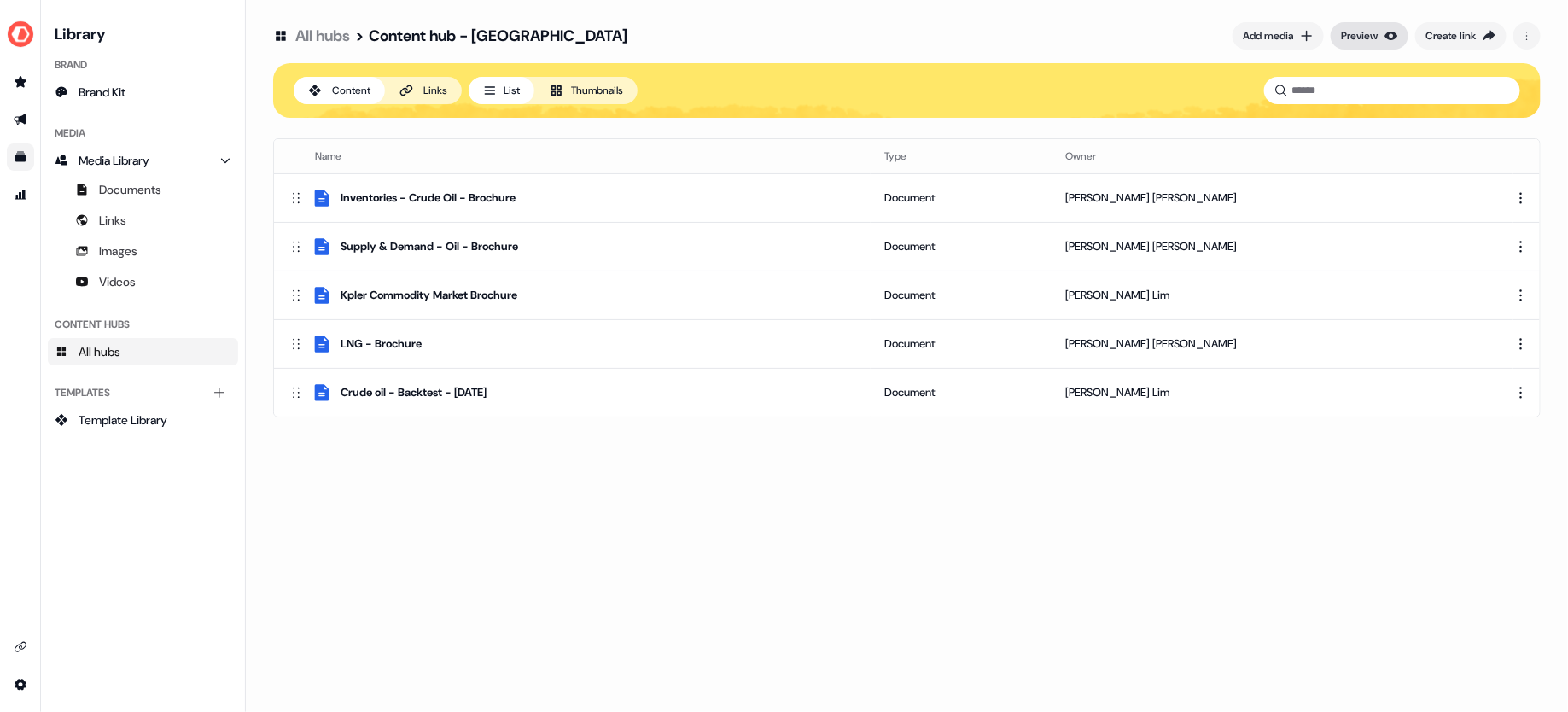
click at [1372, 36] on div "Preview" at bounding box center [1359, 35] width 37 height 17
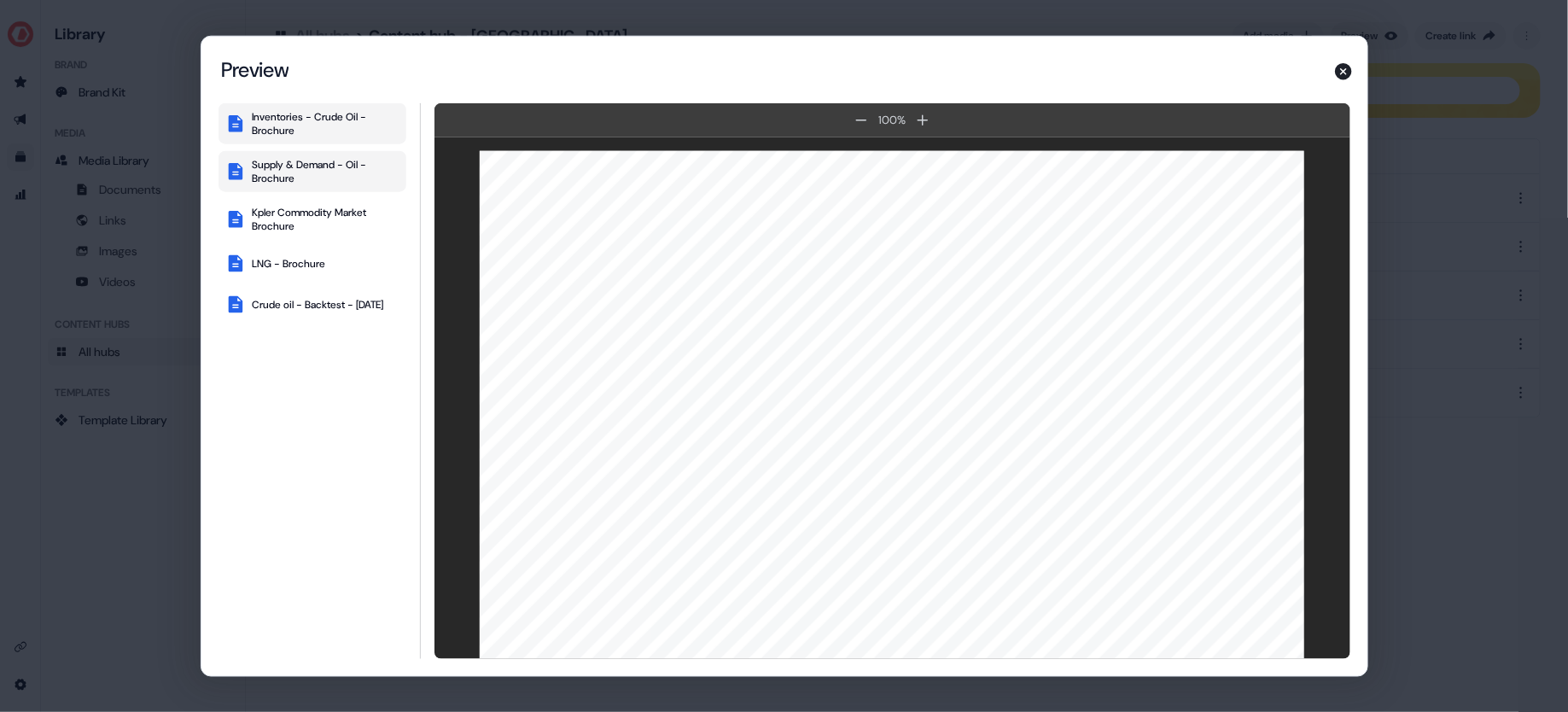
click at [296, 172] on div "Supply & Demand - Oil - Brochure" at bounding box center [326, 171] width 146 height 27
click at [325, 218] on div "Kpler Commodity Market Brochure" at bounding box center [326, 219] width 146 height 27
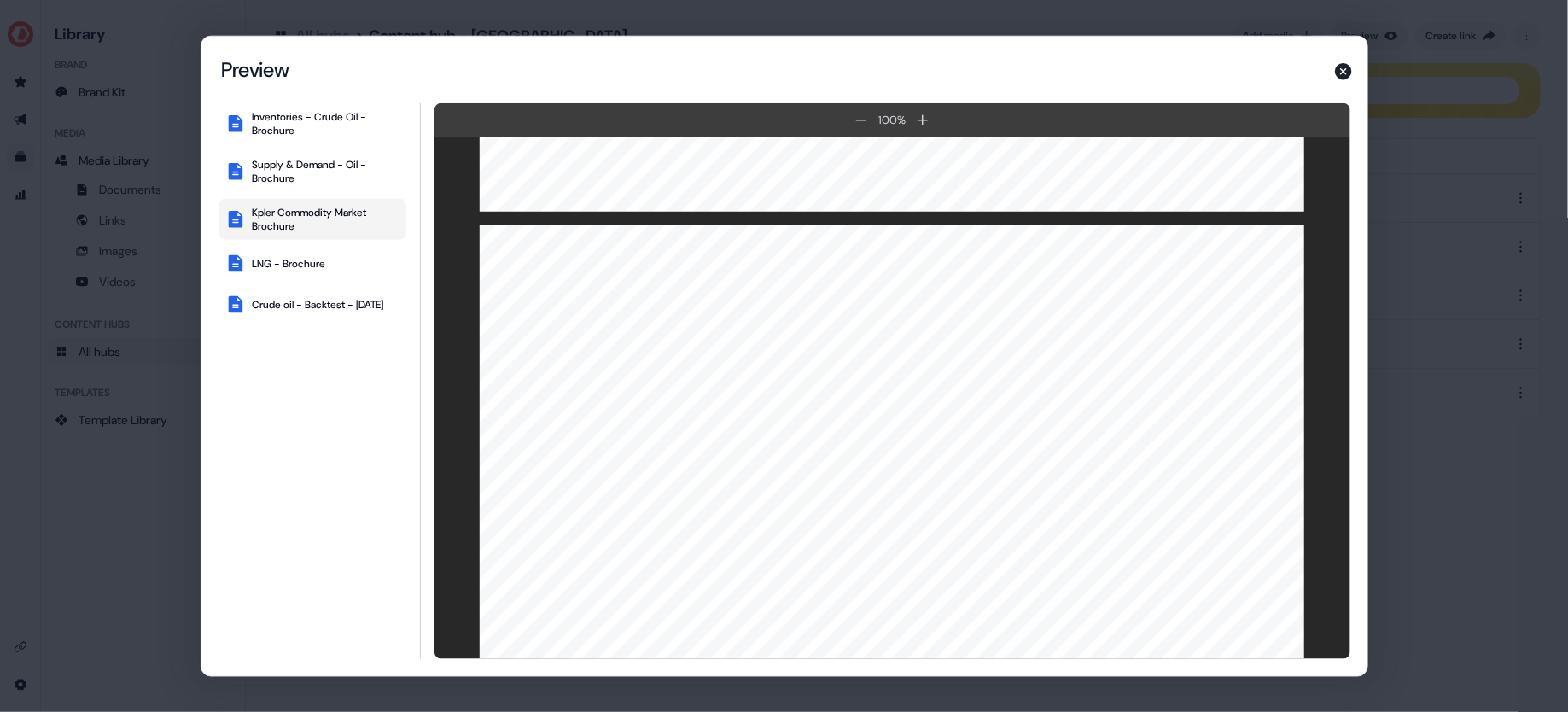
scroll to position [1456, 0]
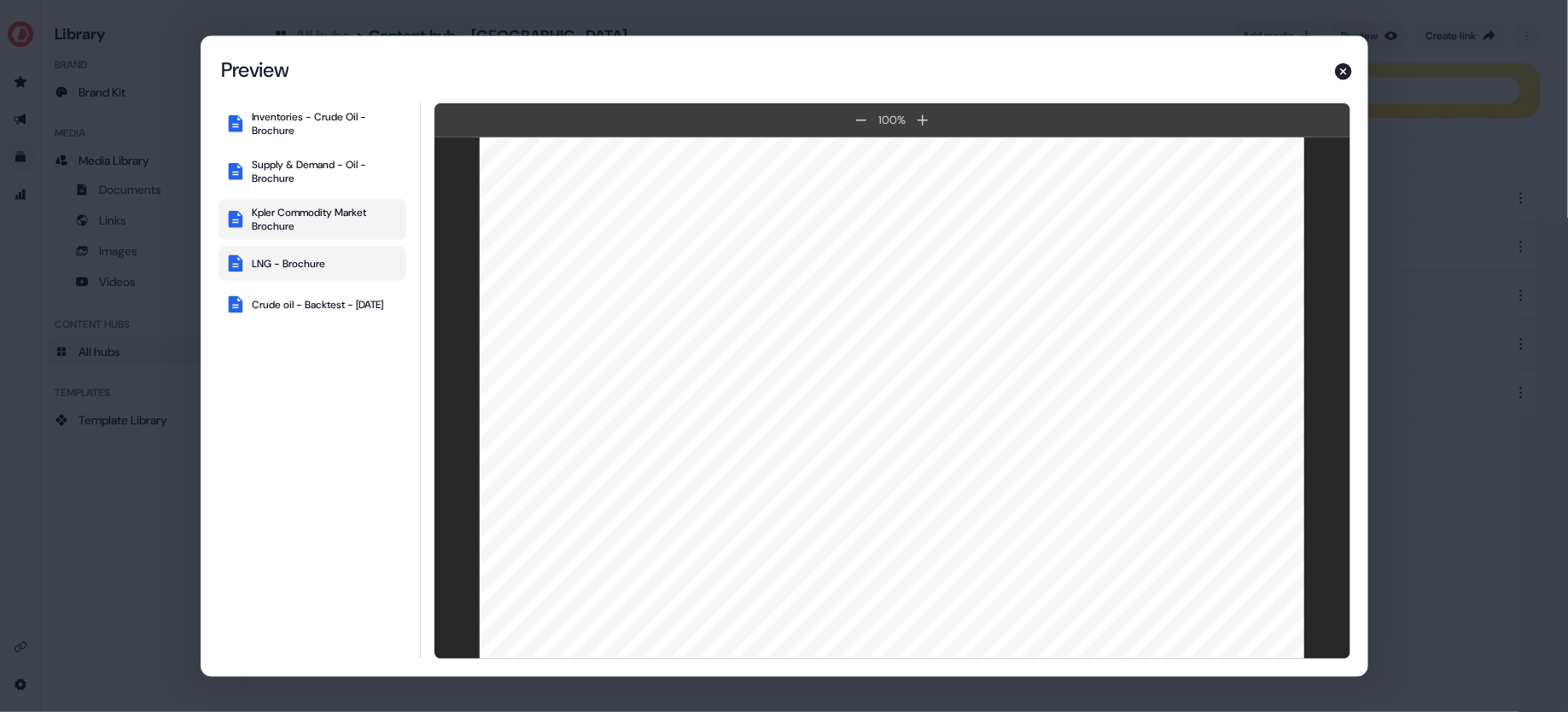
click at [351, 265] on button "LNG - Brochure" at bounding box center [312, 263] width 188 height 34
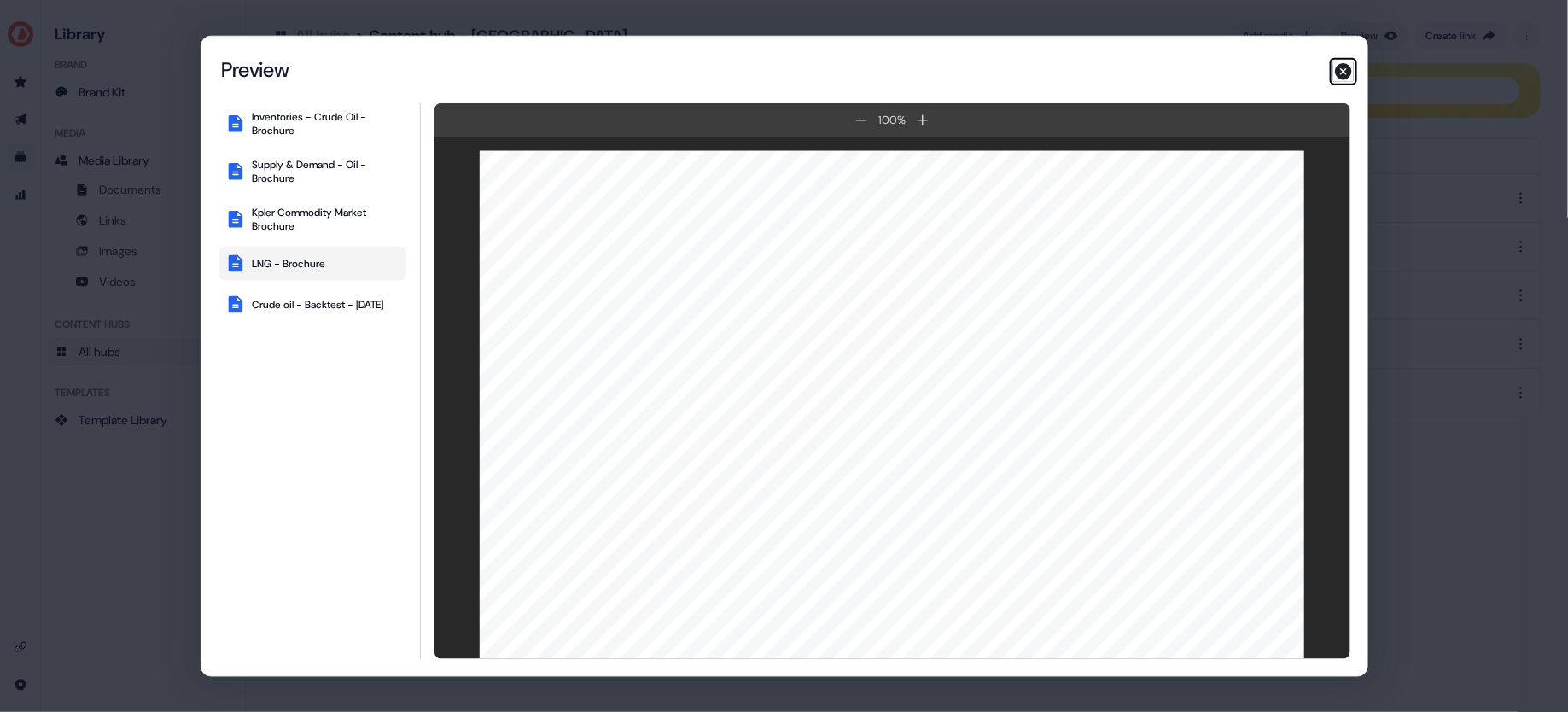
click at [1347, 73] on icon "button" at bounding box center [1343, 71] width 17 height 17
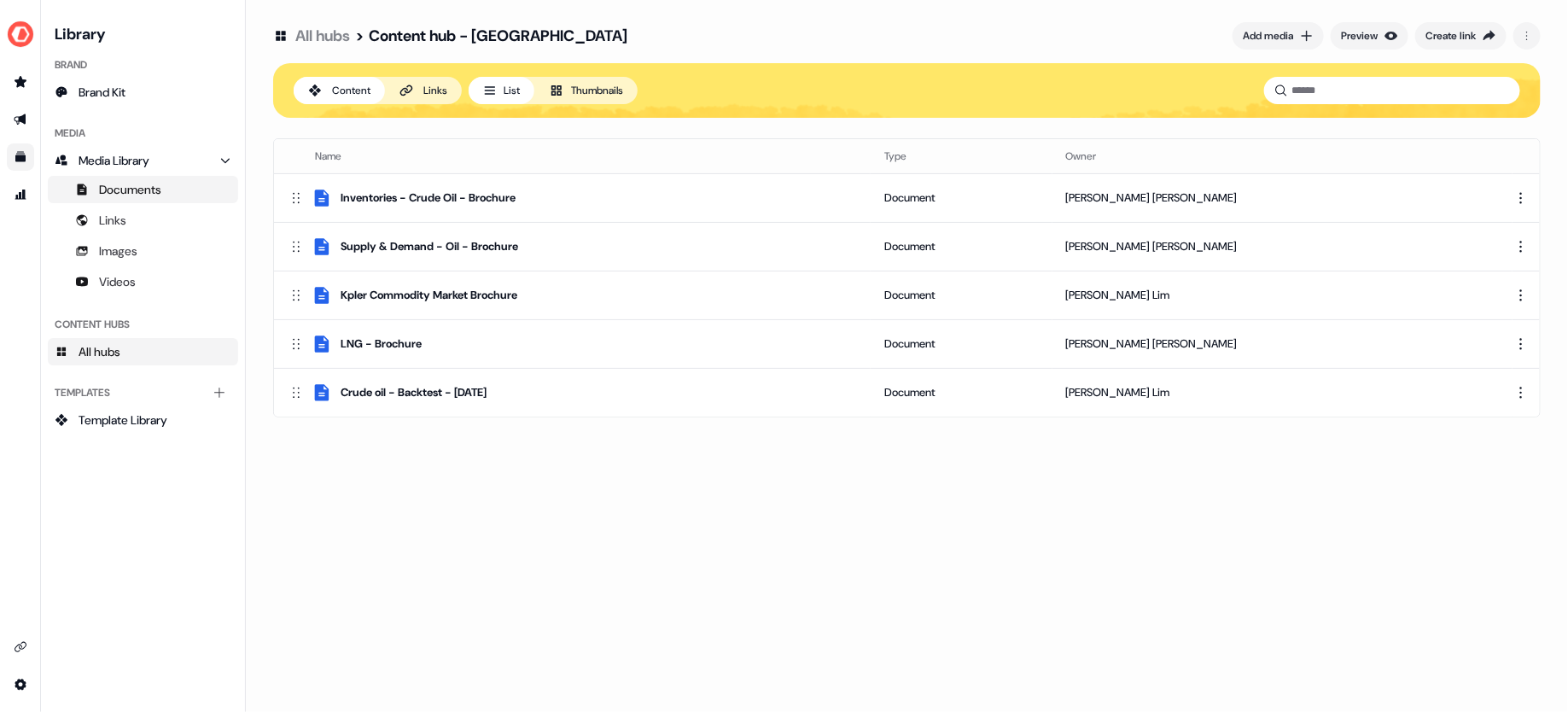
click at [136, 191] on span "Documents" at bounding box center [130, 189] width 63 height 17
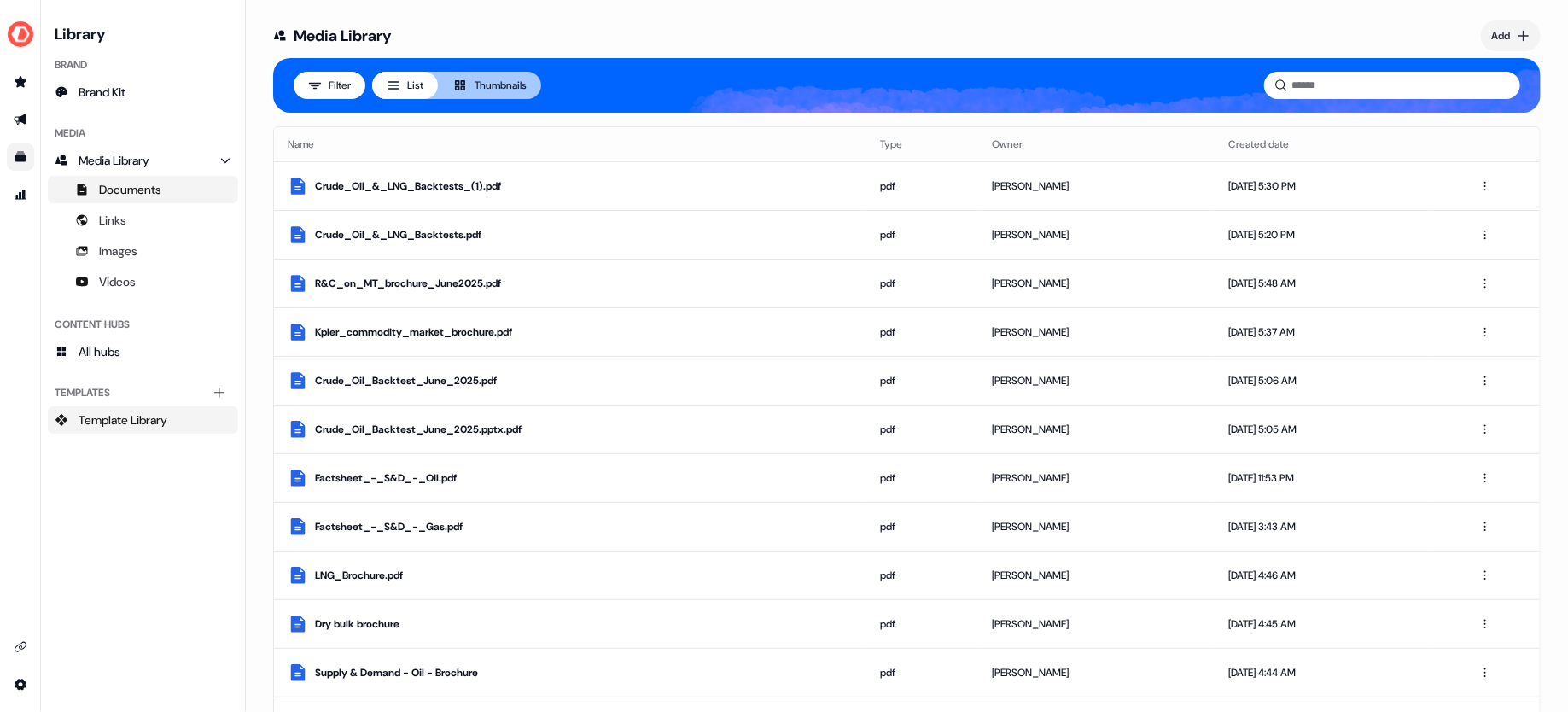
click at [144, 423] on span "Template Library" at bounding box center [123, 419] width 89 height 17
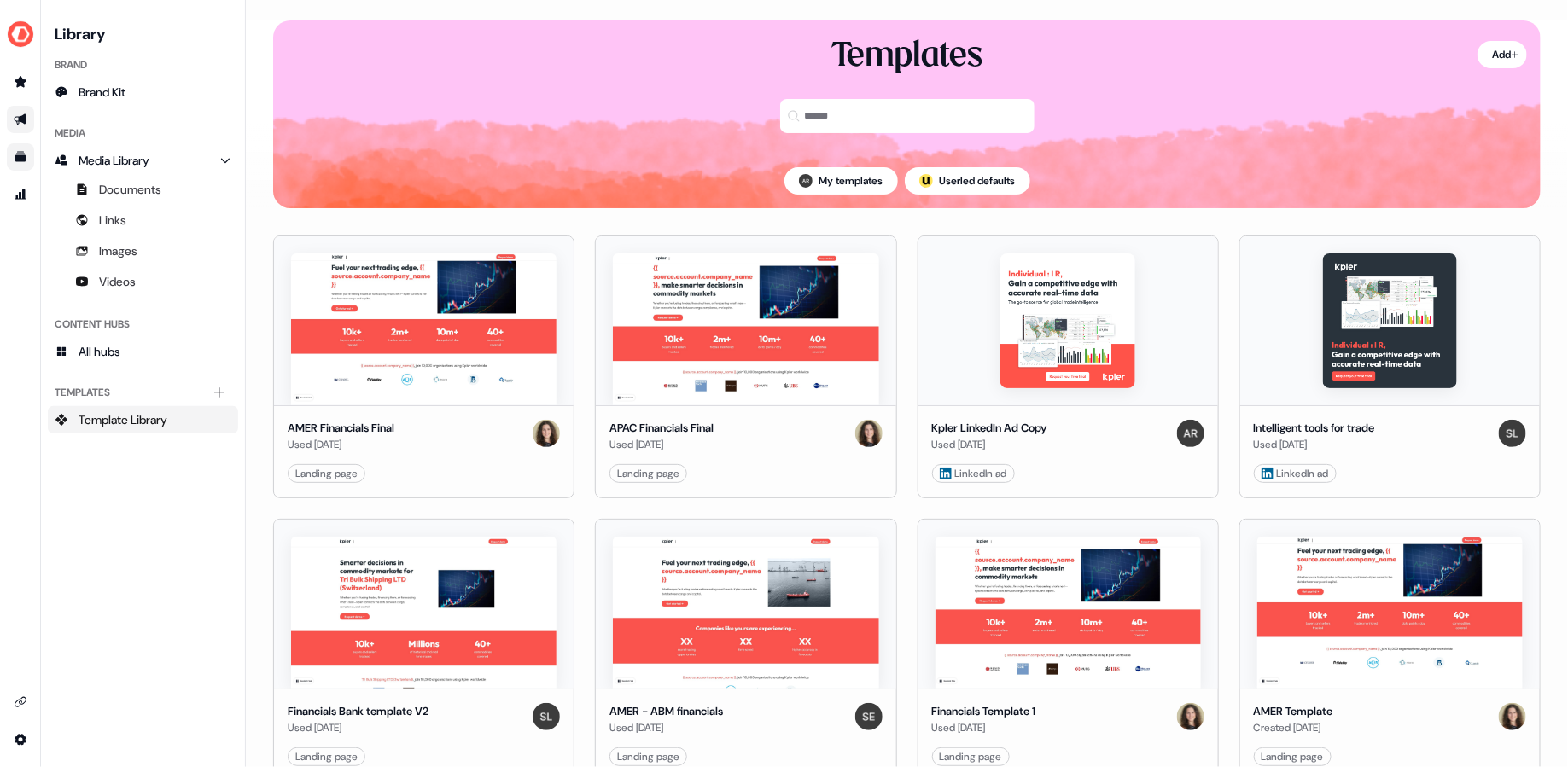
click at [24, 110] on link "Go to outbound experience" at bounding box center [20, 119] width 27 height 27
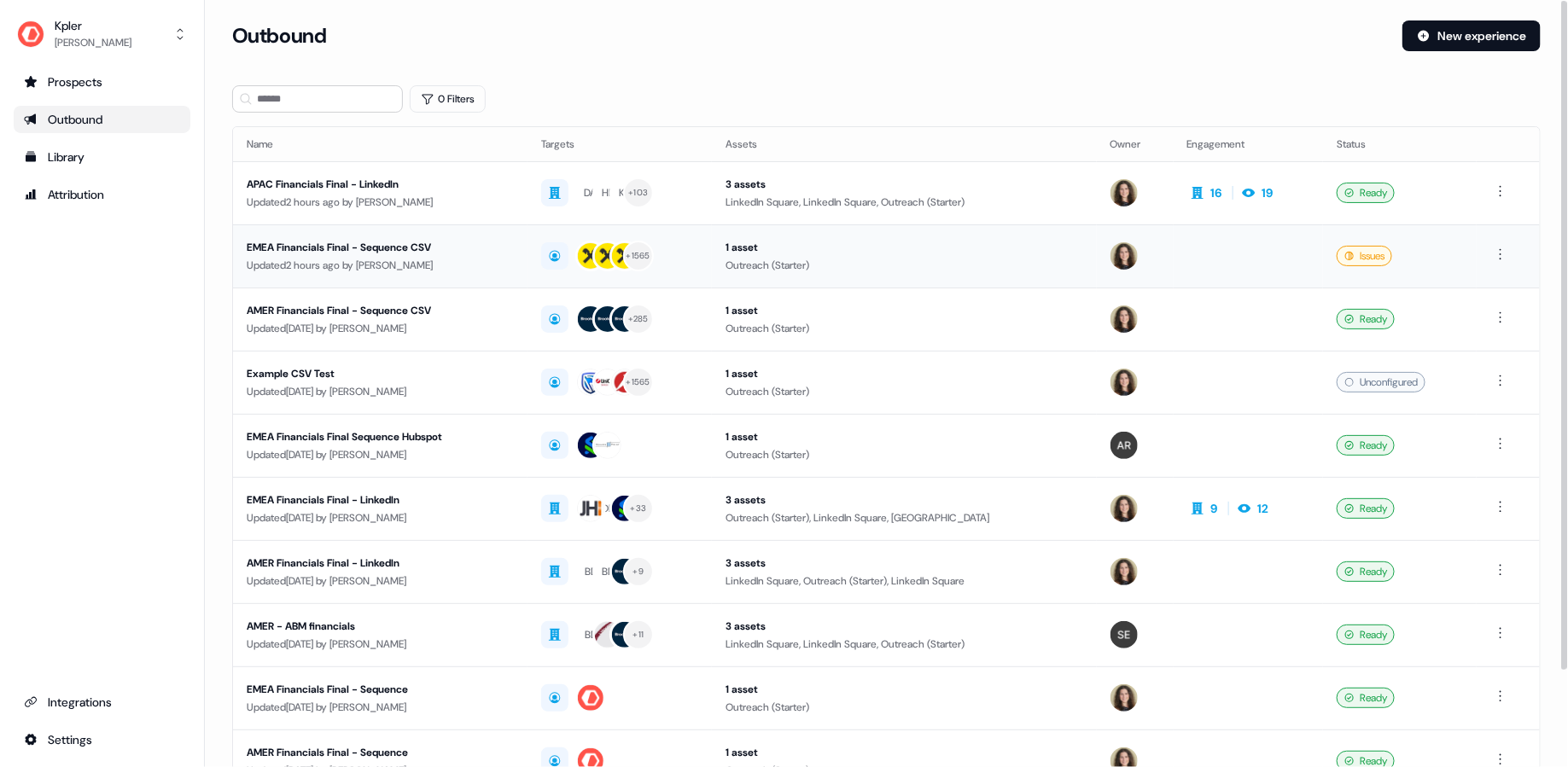
click at [514, 259] on div "Updated 2 hours ago by [PERSON_NAME]" at bounding box center [379, 265] width 267 height 17
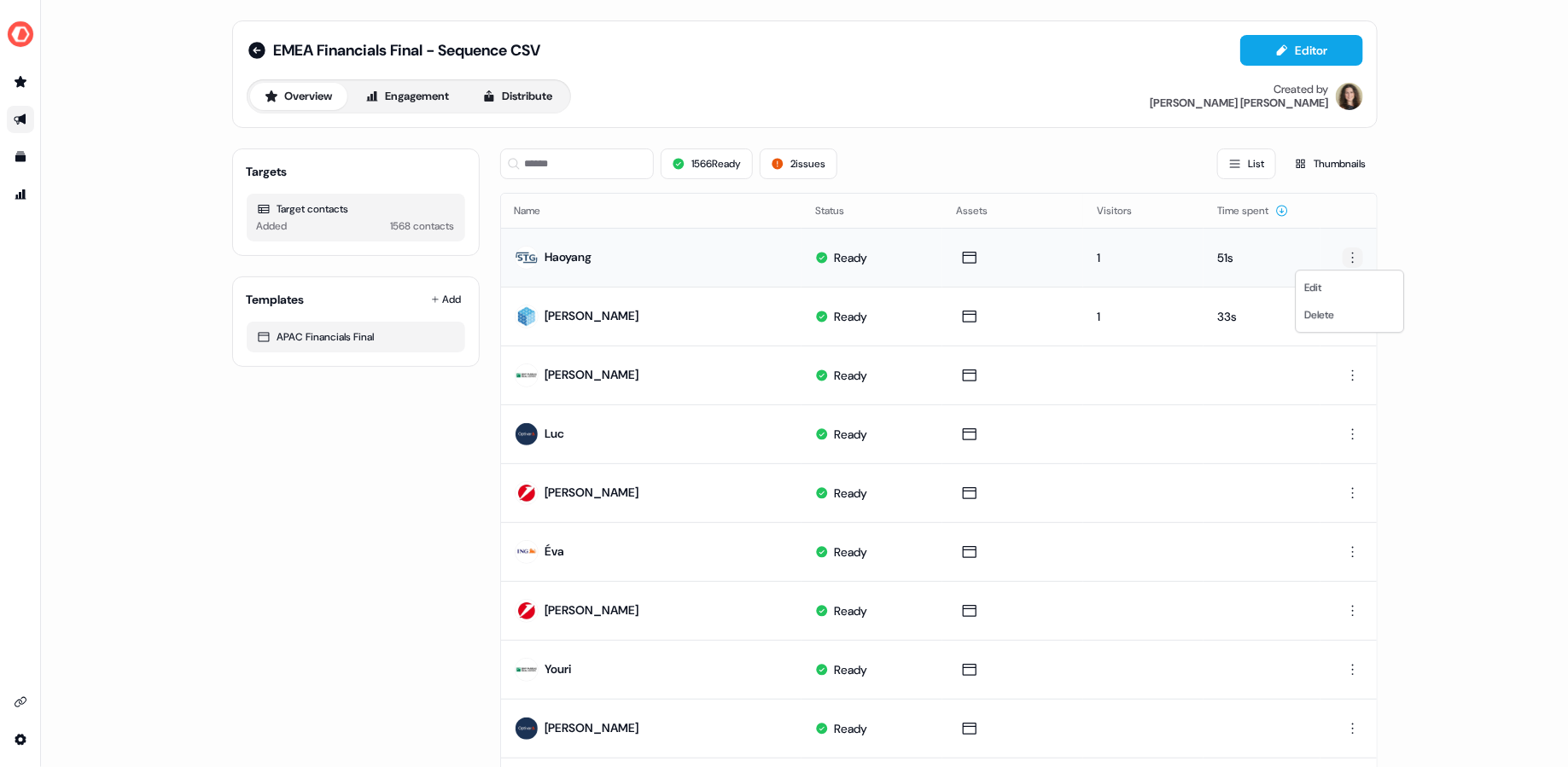
click at [1350, 259] on html "For the best experience switch devices to a bigger screen. Go to [DOMAIN_NAME] …" at bounding box center [784, 383] width 1568 height 767
click at [1381, 255] on html "For the best experience switch devices to a bigger screen. Go to [DOMAIN_NAME] …" at bounding box center [784, 383] width 1568 height 767
click at [1350, 249] on html "For the best experience switch devices to a bigger screen. Go to [DOMAIN_NAME] …" at bounding box center [784, 383] width 1568 height 767
click at [1155, 260] on html "For the best experience switch devices to a bigger screen. Go to [DOMAIN_NAME] …" at bounding box center [784, 383] width 1568 height 767
click at [1099, 254] on p "1" at bounding box center [1143, 257] width 93 height 17
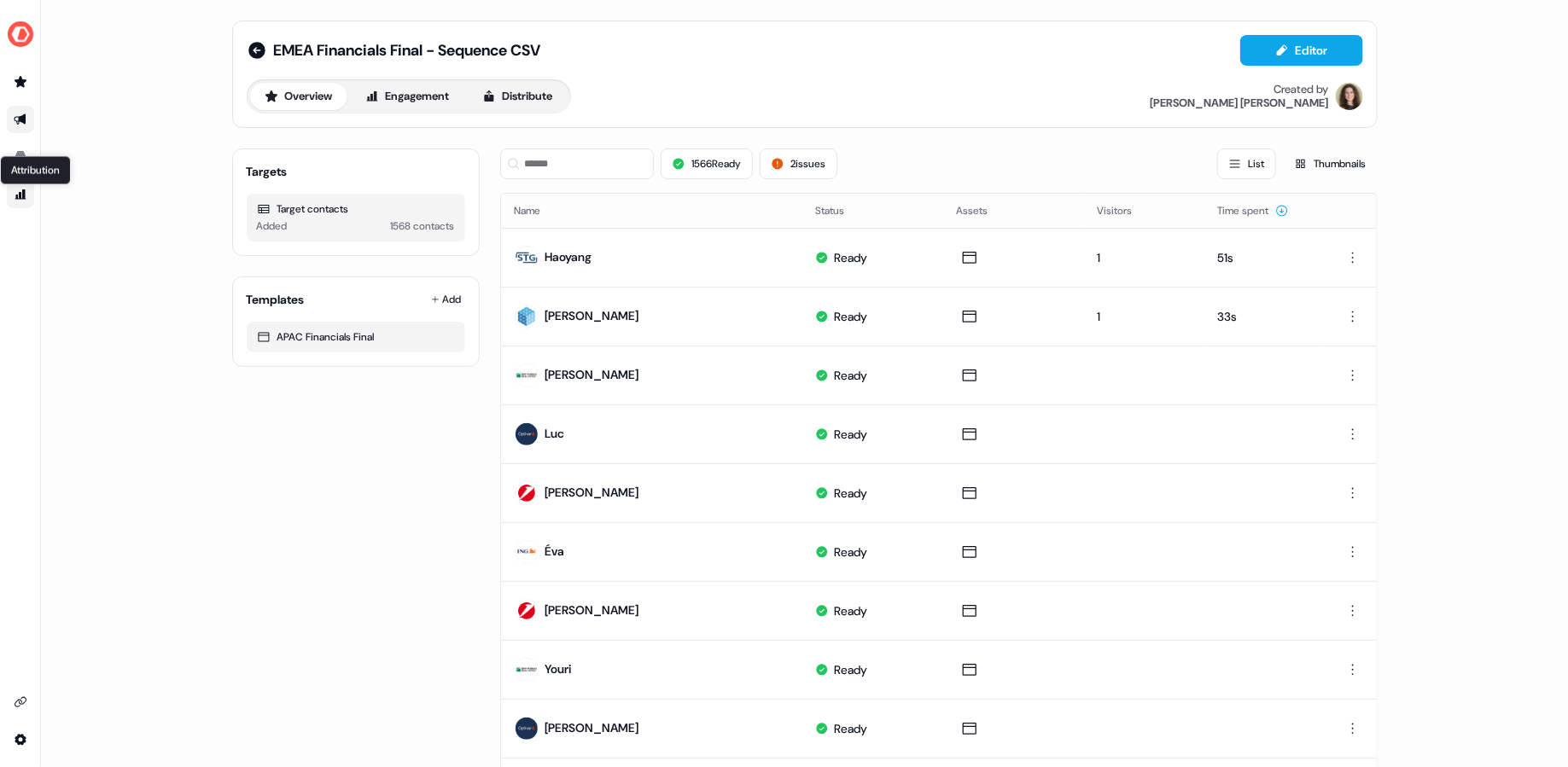
click at [21, 189] on icon "Go to attribution" at bounding box center [19, 194] width 13 height 13
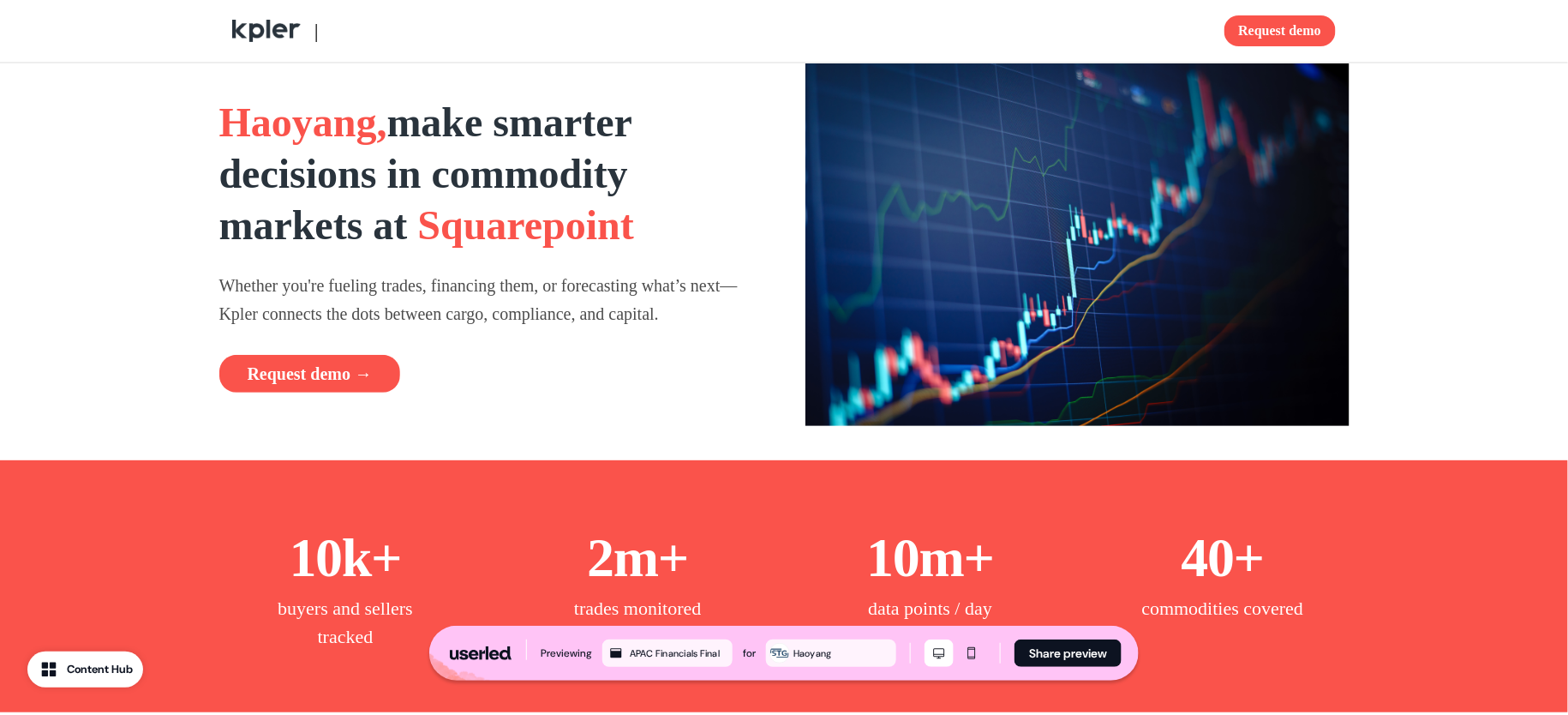
drag, startPoint x: 219, startPoint y: 120, endPoint x: 414, endPoint y: 120, distance: 195.0
click at [414, 120] on h1 "Haoyang, make smarter decisions in commodity markets at Squarepoint" at bounding box center [492, 174] width 544 height 154
click at [387, 118] on span "Haoyang," at bounding box center [304, 121] width 168 height 45
drag, startPoint x: 437, startPoint y: 224, endPoint x: 648, endPoint y: 224, distance: 211.0
click at [634, 224] on span "Squarepoint" at bounding box center [525, 224] width 217 height 45
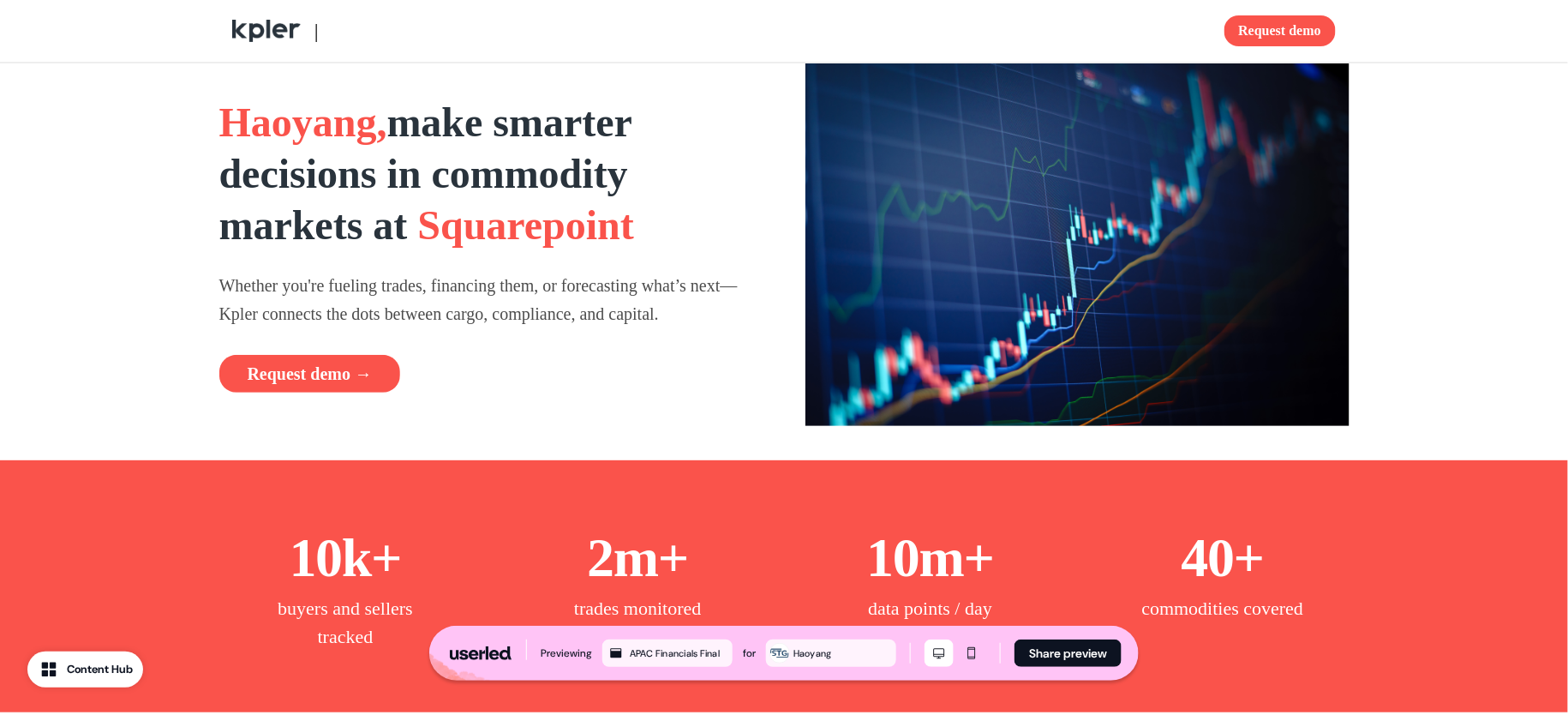
click at [674, 228] on h1 "Haoyang, make smarter decisions in commodity markets at Squarepoint" at bounding box center [492, 174] width 544 height 154
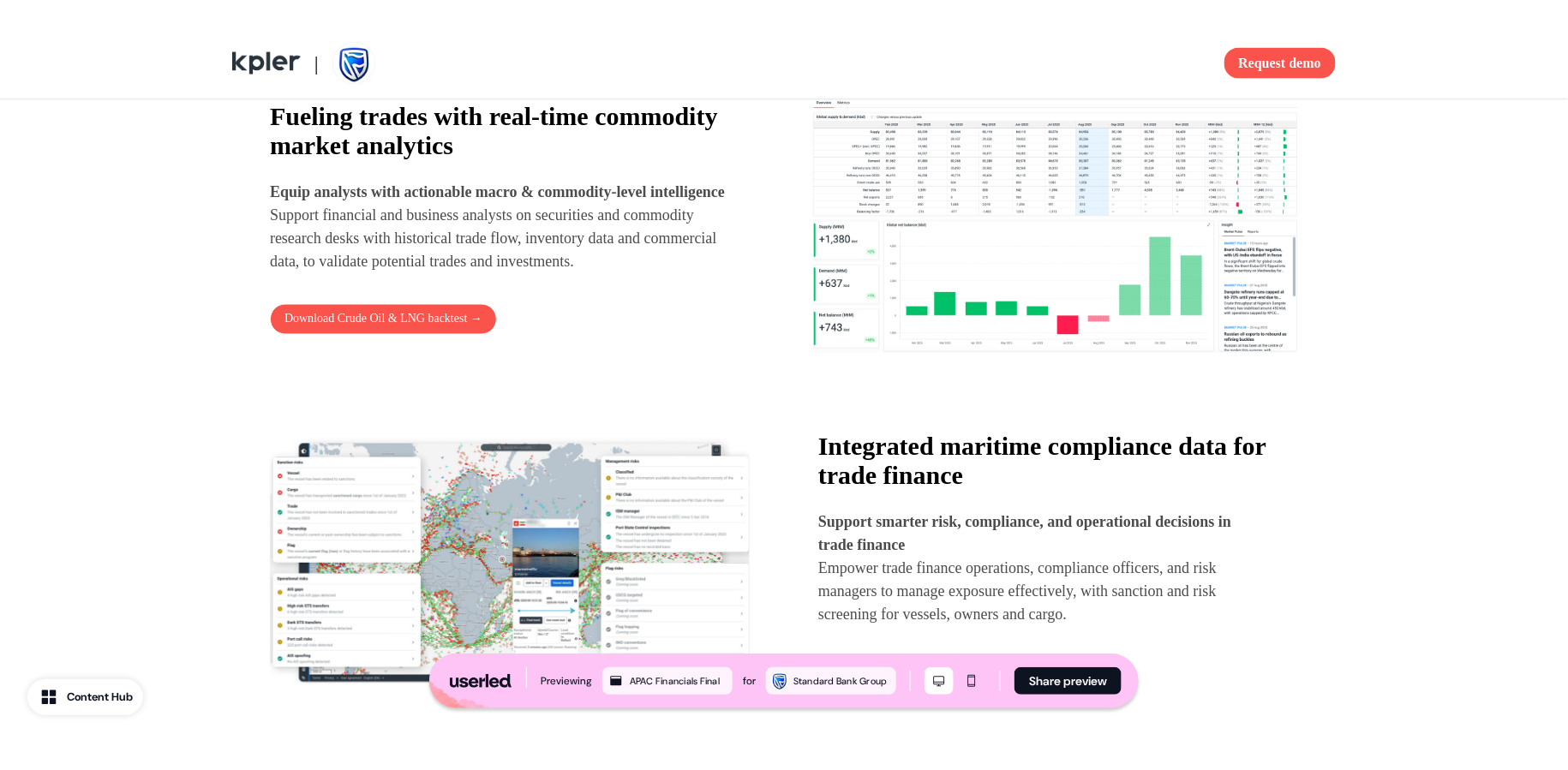
scroll to position [861, 0]
